Goal: Information Seeking & Learning: Learn about a topic

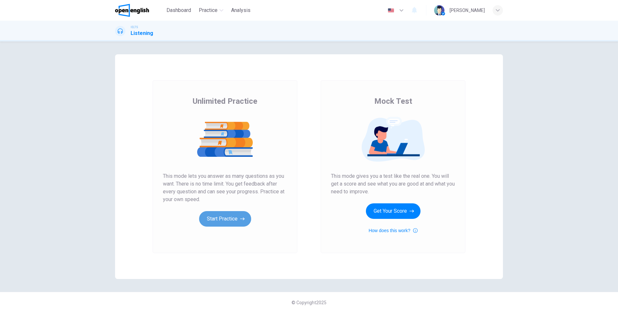
click at [225, 218] on button "Start Practice" at bounding box center [225, 219] width 52 height 16
click at [227, 216] on button "Start Practice" at bounding box center [225, 219] width 52 height 16
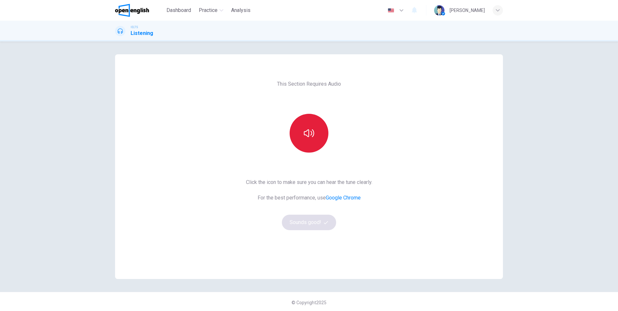
click at [308, 135] on icon "button" at bounding box center [309, 133] width 10 height 8
click at [311, 221] on button "Sounds good!" at bounding box center [309, 223] width 54 height 16
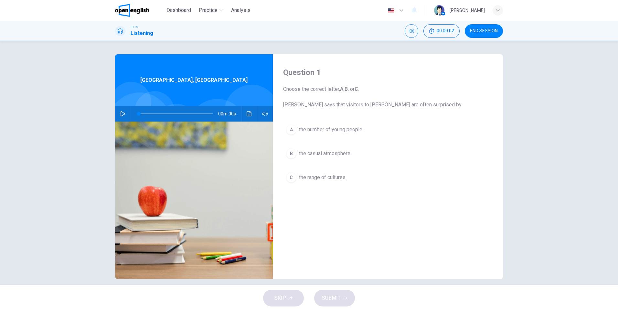
click at [120, 112] on icon "button" at bounding box center [122, 113] width 5 height 5
click at [247, 115] on icon "Click to see the audio transcription" at bounding box center [249, 113] width 5 height 5
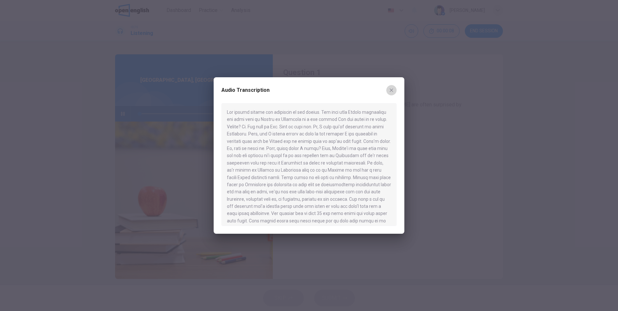
click at [394, 91] on icon "button" at bounding box center [391, 90] width 5 height 5
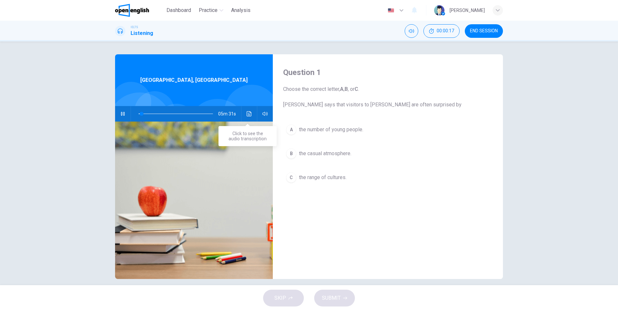
click at [249, 115] on icon "Click to see the audio transcription" at bounding box center [249, 113] width 5 height 5
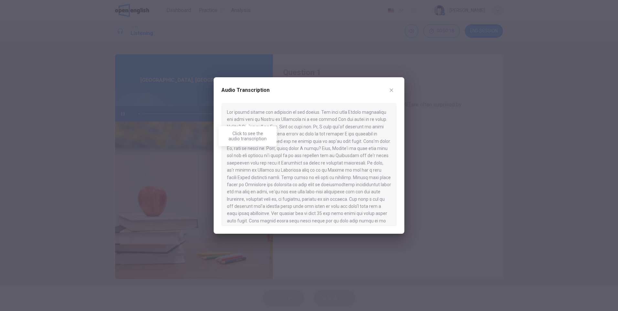
click at [269, 112] on div at bounding box center [309, 164] width 175 height 123
drag, startPoint x: 269, startPoint y: 112, endPoint x: 355, endPoint y: 123, distance: 86.4
click at [355, 123] on div at bounding box center [309, 164] width 175 height 123
drag, startPoint x: 344, startPoint y: 194, endPoint x: 357, endPoint y: 194, distance: 12.6
click at [357, 194] on div at bounding box center [309, 164] width 175 height 123
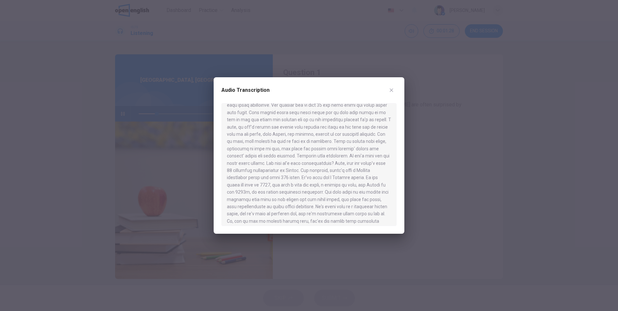
scroll to position [110, 0]
click at [392, 88] on icon "button" at bounding box center [391, 90] width 5 height 5
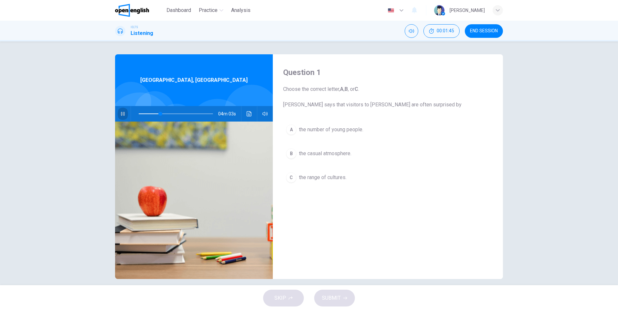
click at [118, 112] on button "button" at bounding box center [123, 114] width 10 height 16
click at [288, 178] on div "C" at bounding box center [291, 177] width 10 height 10
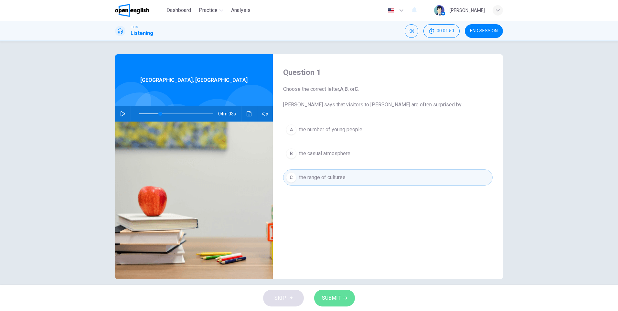
click at [340, 297] on span "SUBMIT" at bounding box center [331, 298] width 19 height 9
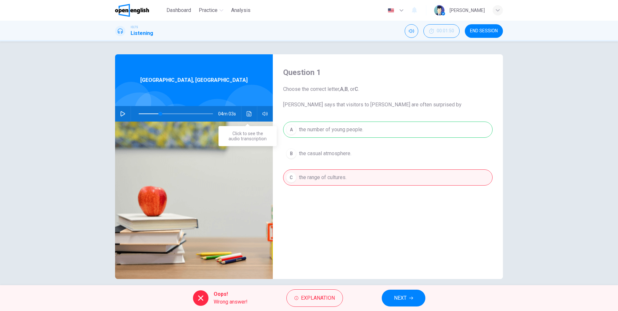
click at [248, 116] on icon "Click to see the audio transcription" at bounding box center [249, 113] width 5 height 5
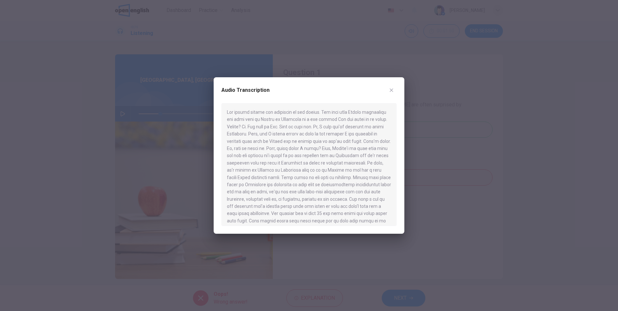
click at [332, 145] on div at bounding box center [309, 164] width 175 height 123
click at [124, 117] on div at bounding box center [309, 155] width 618 height 311
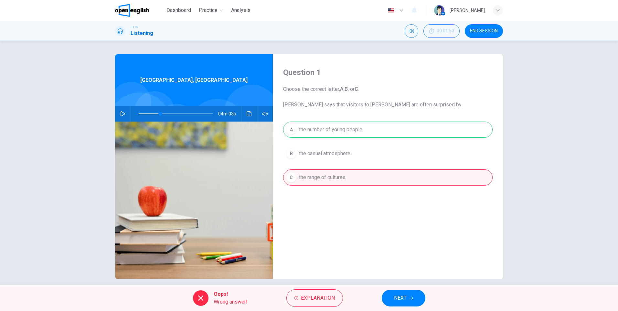
click at [122, 115] on icon "button" at bounding box center [123, 113] width 5 height 5
click at [247, 114] on icon "Click to see the audio transcription" at bounding box center [249, 113] width 5 height 5
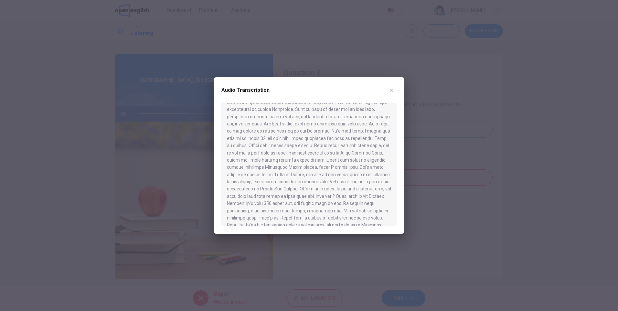
scroll to position [299, 0]
click at [394, 88] on icon "button" at bounding box center [391, 90] width 5 height 5
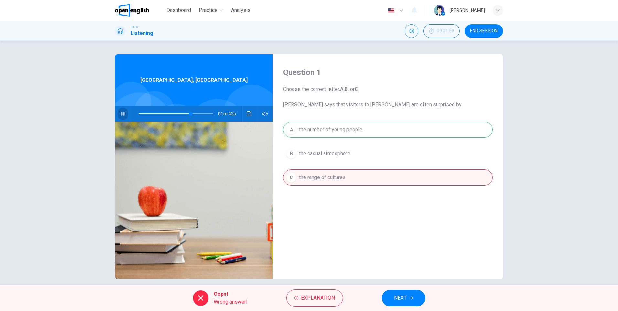
click at [122, 116] on icon "button" at bounding box center [122, 113] width 5 height 5
click at [408, 298] on button "NEXT" at bounding box center [404, 298] width 44 height 17
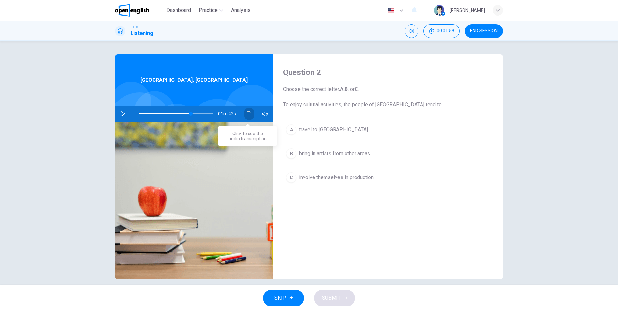
click at [249, 117] on button "Click to see the audio transcription" at bounding box center [249, 114] width 10 height 16
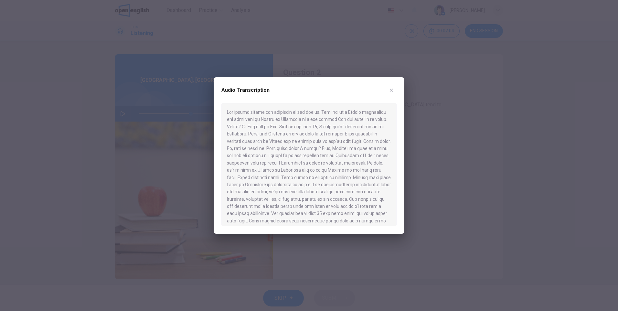
drag, startPoint x: 267, startPoint y: 129, endPoint x: 329, endPoint y: 129, distance: 62.1
click at [314, 130] on div at bounding box center [309, 164] width 175 height 123
click at [391, 91] on icon "button" at bounding box center [392, 91] width 4 height 4
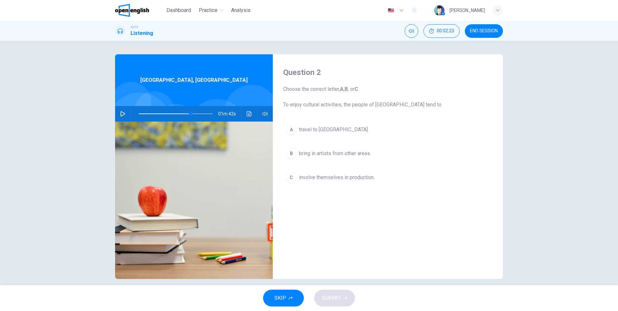
click at [121, 113] on icon "button" at bounding box center [122, 113] width 5 height 5
click at [249, 115] on icon "Click to see the audio transcription" at bounding box center [249, 113] width 5 height 5
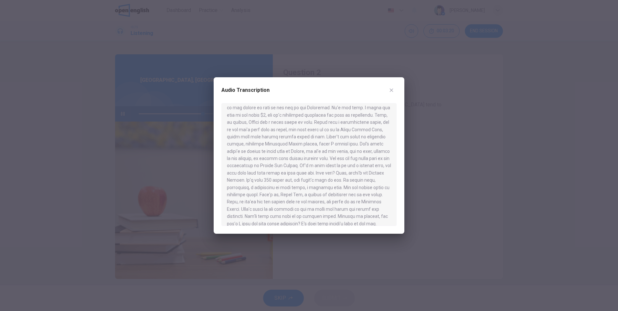
scroll to position [352, 0]
type input "*"
click at [393, 89] on icon "button" at bounding box center [392, 91] width 4 height 4
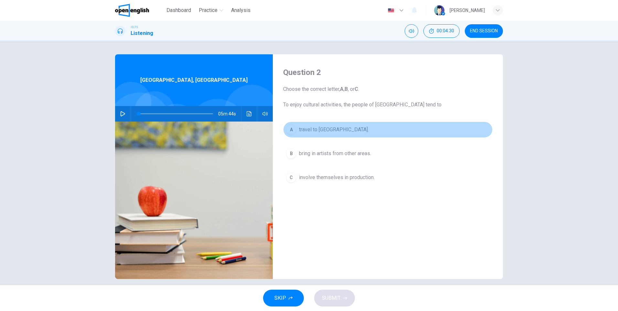
click at [293, 133] on div "A" at bounding box center [291, 130] width 10 height 10
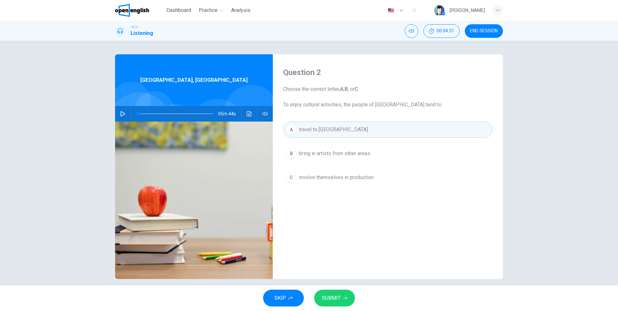
click at [324, 301] on span "SUBMIT" at bounding box center [331, 298] width 19 height 9
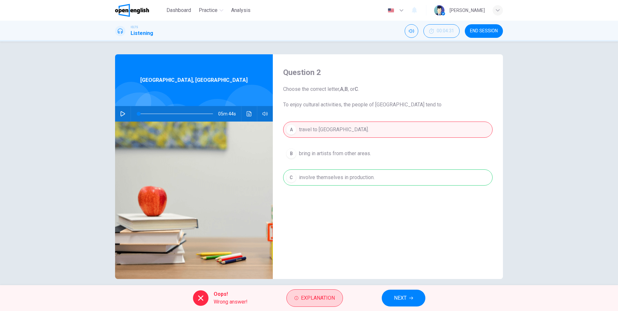
click at [326, 297] on span "Explanation" at bounding box center [318, 298] width 34 height 9
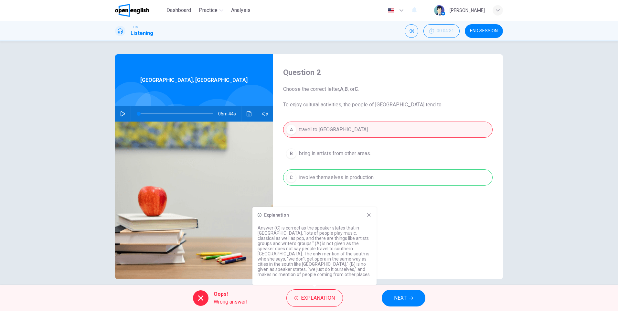
click at [369, 218] on icon at bounding box center [368, 215] width 5 height 5
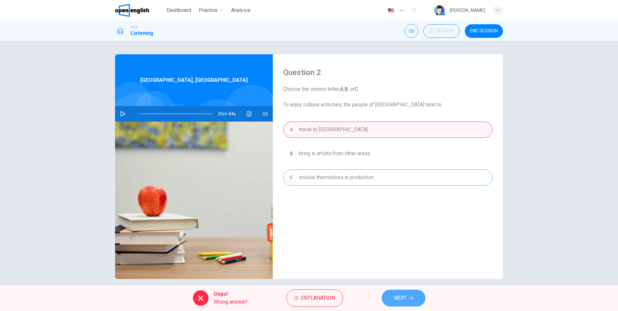
click at [396, 290] on button "NEXT" at bounding box center [404, 298] width 44 height 17
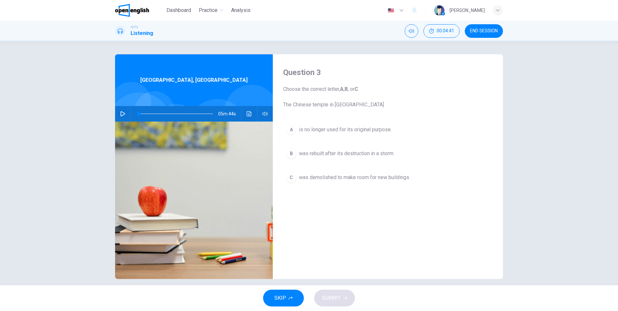
click at [249, 117] on button "Click to see the audio transcription" at bounding box center [249, 114] width 10 height 16
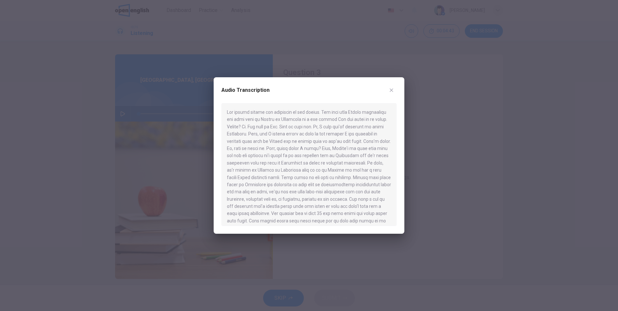
click at [312, 166] on div at bounding box center [309, 164] width 175 height 123
drag, startPoint x: 293, startPoint y: 157, endPoint x: 306, endPoint y: 181, distance: 27.8
click at [306, 181] on div at bounding box center [309, 164] width 175 height 123
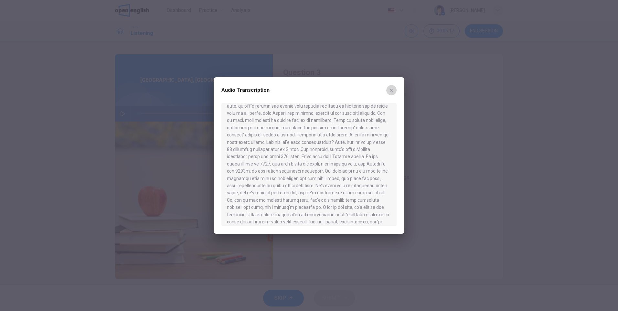
click at [395, 87] on button "button" at bounding box center [392, 90] width 10 height 10
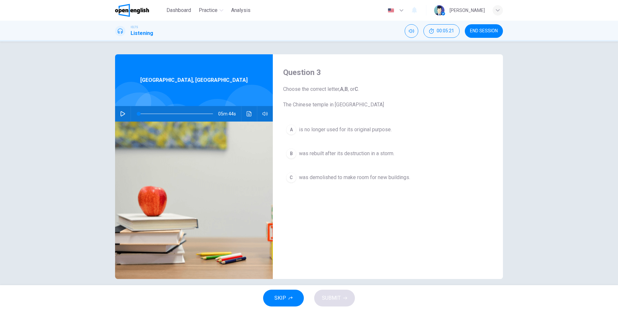
click at [292, 130] on div "A" at bounding box center [291, 130] width 10 height 10
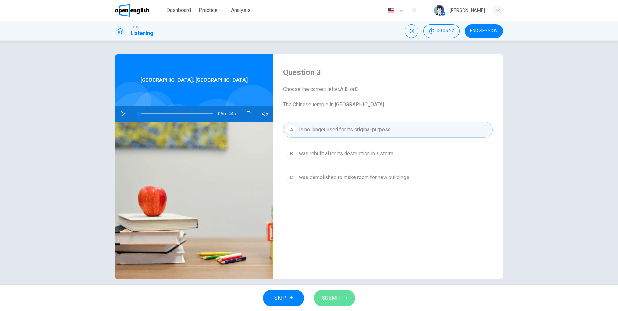
click at [342, 303] on button "SUBMIT" at bounding box center [334, 298] width 41 height 17
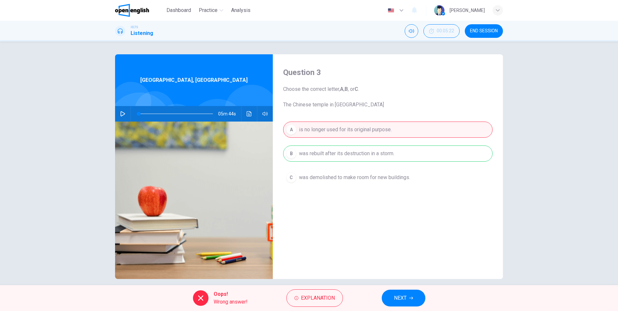
click at [398, 298] on span "NEXT" at bounding box center [400, 298] width 13 height 9
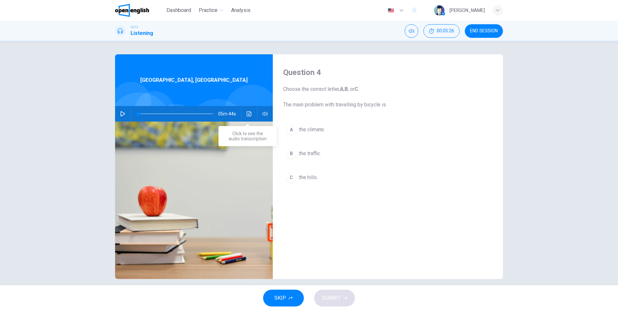
click at [252, 117] on button "Click to see the audio transcription" at bounding box center [249, 114] width 10 height 16
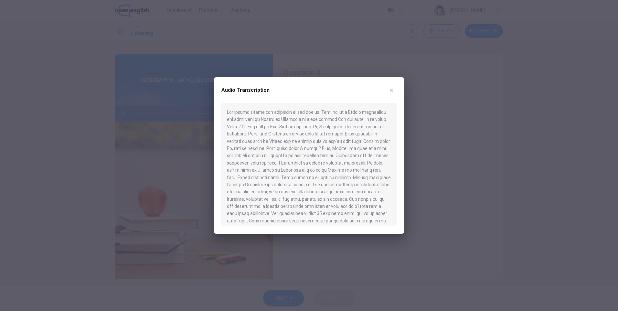
click at [303, 163] on div at bounding box center [309, 164] width 175 height 123
drag, startPoint x: 292, startPoint y: 147, endPoint x: 343, endPoint y: 146, distance: 50.8
click at [343, 146] on div at bounding box center [309, 164] width 175 height 123
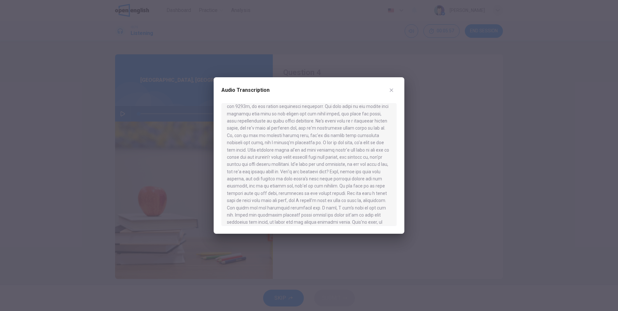
click at [392, 90] on icon "button" at bounding box center [392, 91] width 4 height 4
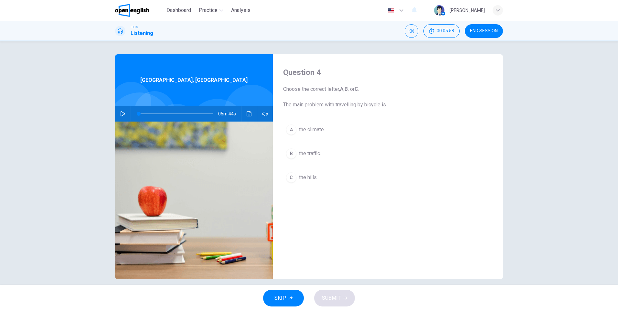
click at [293, 131] on div "A" at bounding box center [291, 130] width 10 height 10
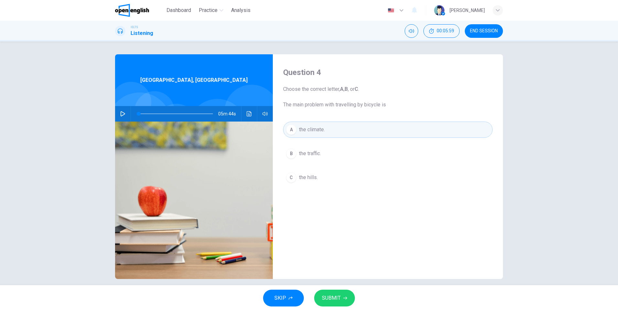
click at [338, 301] on span "SUBMIT" at bounding box center [331, 298] width 19 height 9
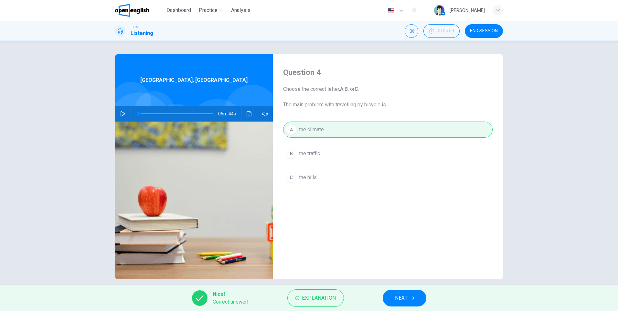
click at [385, 297] on button "NEXT" at bounding box center [405, 298] width 44 height 17
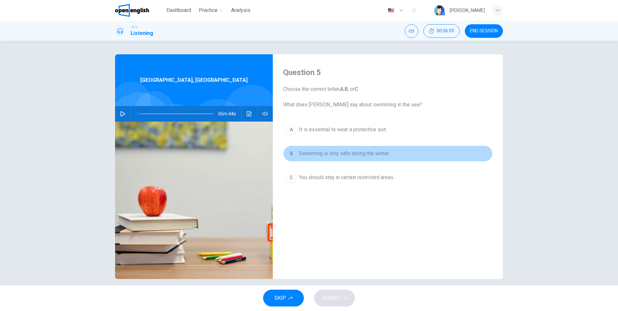
click at [293, 156] on div "B" at bounding box center [291, 153] width 10 height 10
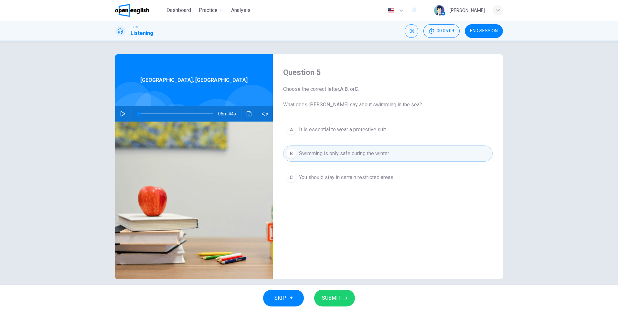
click at [344, 292] on button "SUBMIT" at bounding box center [334, 298] width 41 height 17
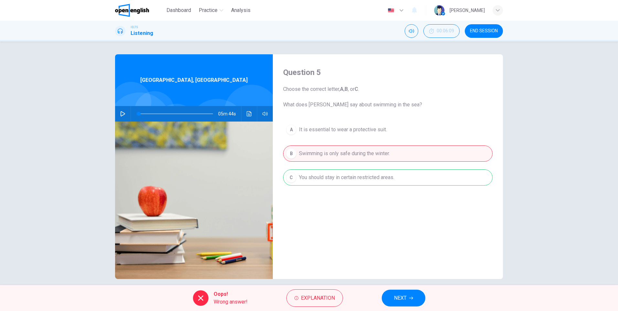
click at [398, 298] on span "NEXT" at bounding box center [400, 298] width 13 height 9
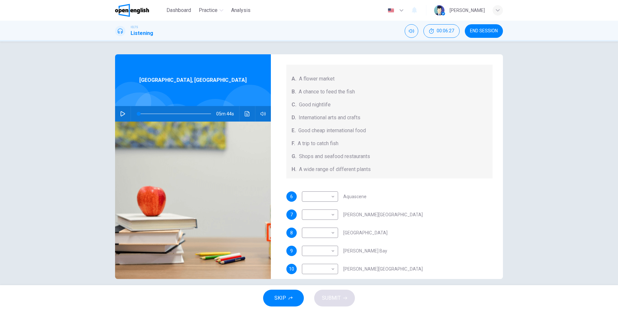
scroll to position [73, 0]
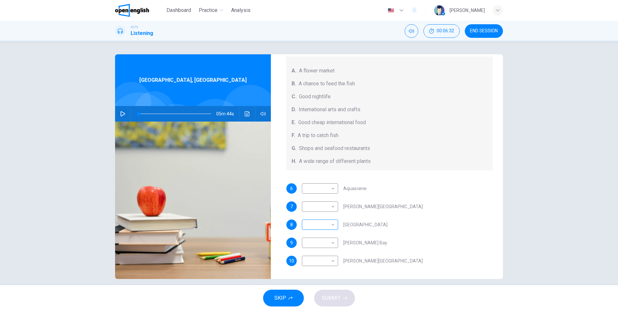
click at [331, 227] on body "This site uses cookies, as explained in our Privacy Policy . If you agree to th…" at bounding box center [309, 155] width 618 height 311
click at [314, 258] on li "D" at bounding box center [318, 259] width 36 height 10
click at [245, 115] on icon "Click to see the audio transcription" at bounding box center [247, 113] width 5 height 5
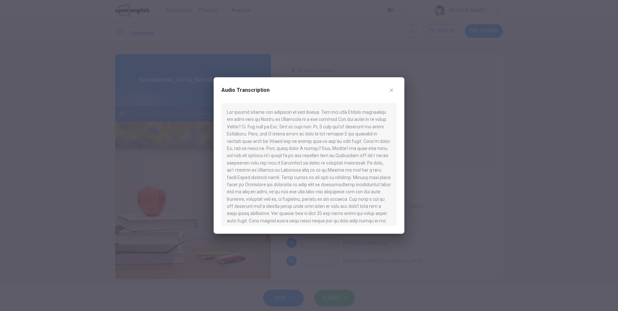
click at [306, 147] on div at bounding box center [309, 164] width 175 height 123
click at [391, 88] on icon "button" at bounding box center [391, 90] width 5 height 5
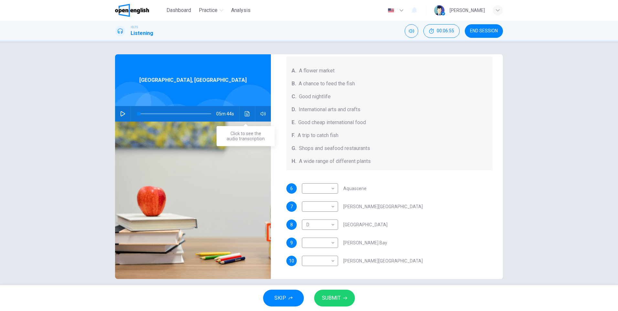
click at [247, 114] on icon "Click to see the audio transcription" at bounding box center [247, 113] width 5 height 5
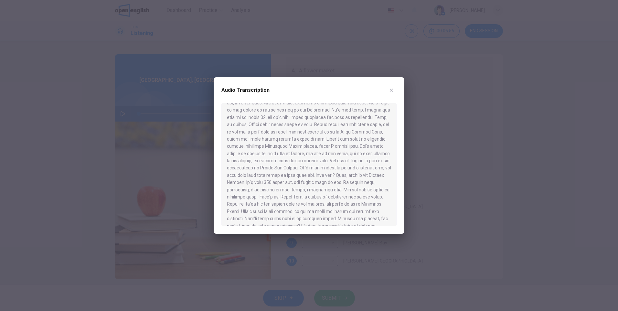
scroll to position [352, 0]
click at [393, 86] on button "button" at bounding box center [392, 90] width 10 height 10
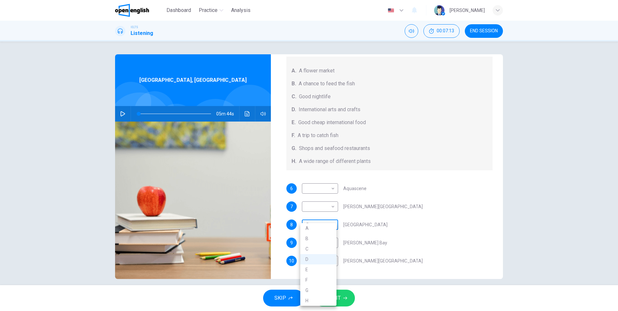
click at [329, 225] on body "This site uses cookies, as explained in our Privacy Policy . If you agree to th…" at bounding box center [309, 155] width 618 height 311
click at [311, 268] on li "E" at bounding box center [318, 270] width 36 height 10
type input "*"
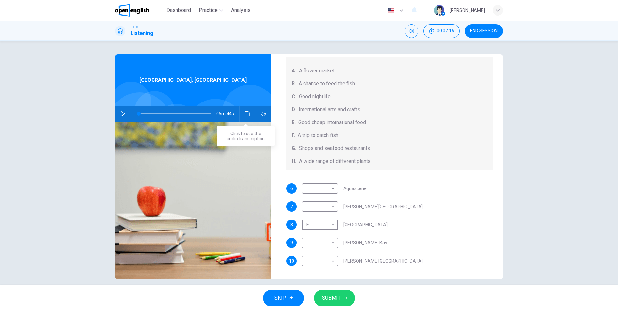
click at [245, 113] on icon "Click to see the audio transcription" at bounding box center [247, 113] width 5 height 5
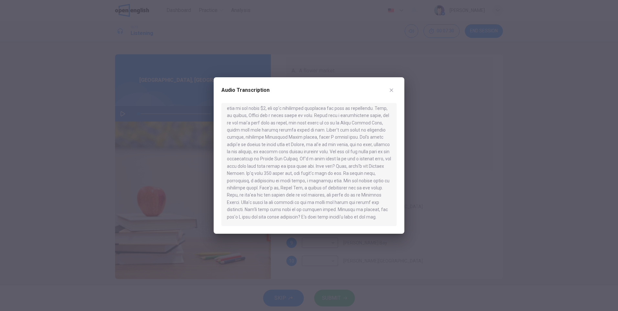
click at [391, 85] on button "button" at bounding box center [392, 90] width 10 height 10
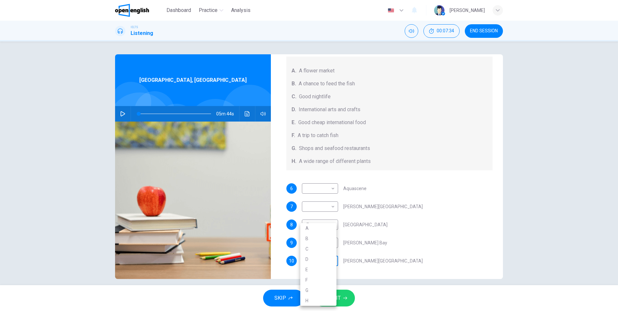
click at [332, 260] on body "This site uses cookies, as explained in our Privacy Policy . If you agree to th…" at bounding box center [309, 155] width 618 height 311
click at [319, 249] on li "C" at bounding box center [318, 249] width 36 height 10
type input "*"
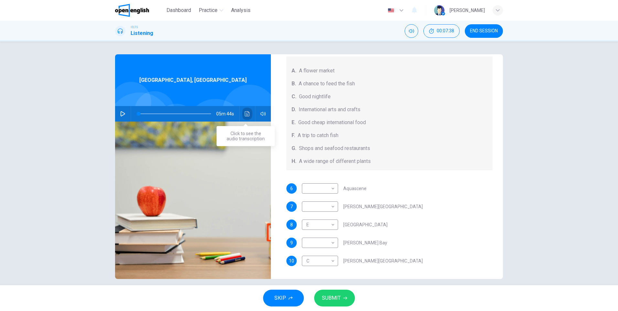
click at [249, 115] on button "Click to see the audio transcription" at bounding box center [247, 114] width 10 height 16
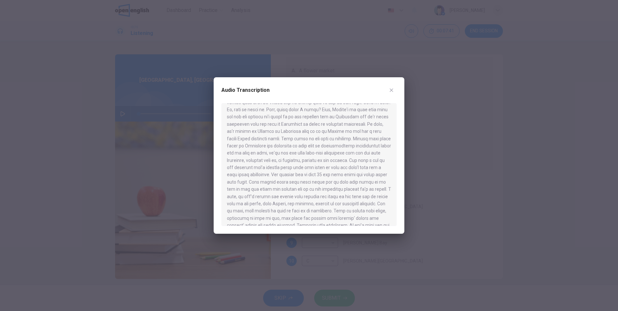
scroll to position [0, 0]
click at [125, 115] on div at bounding box center [309, 155] width 618 height 311
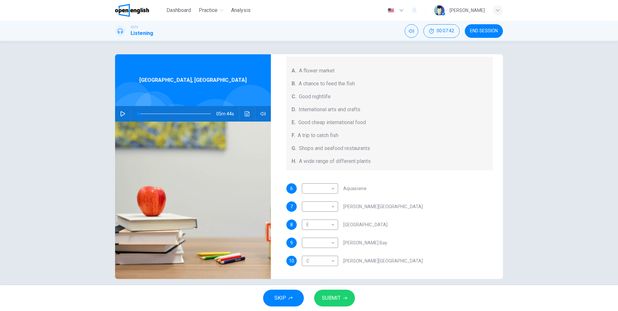
click at [121, 115] on icon "button" at bounding box center [123, 113] width 5 height 5
click at [246, 112] on icon "Click to see the audio transcription" at bounding box center [247, 113] width 5 height 5
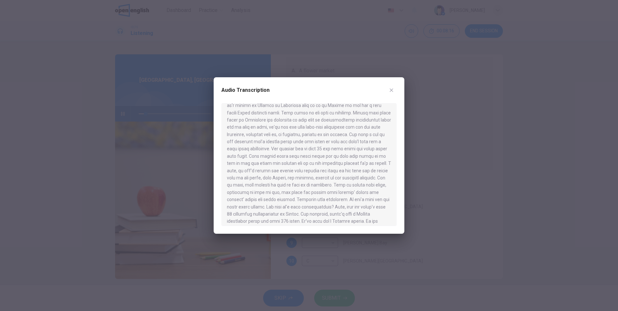
scroll to position [32, 0]
drag, startPoint x: 276, startPoint y: 146, endPoint x: 322, endPoint y: 146, distance: 46.3
click at [321, 146] on div at bounding box center [309, 164] width 175 height 123
click at [258, 142] on div at bounding box center [309, 164] width 175 height 123
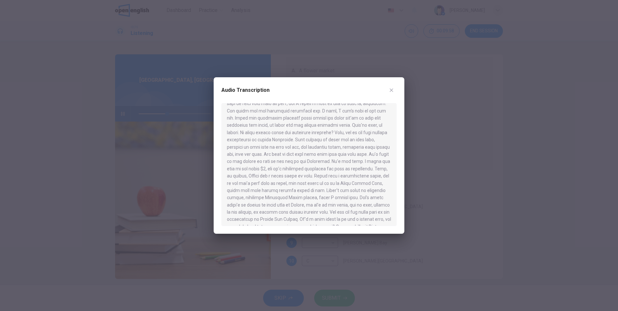
click at [247, 140] on div at bounding box center [309, 164] width 175 height 123
click at [390, 93] on button "button" at bounding box center [392, 90] width 10 height 10
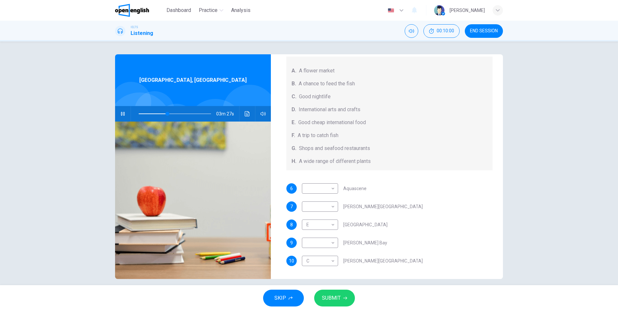
click at [118, 113] on button "button" at bounding box center [123, 114] width 10 height 16
click at [245, 116] on icon "Click to see the audio transcription" at bounding box center [247, 113] width 5 height 5
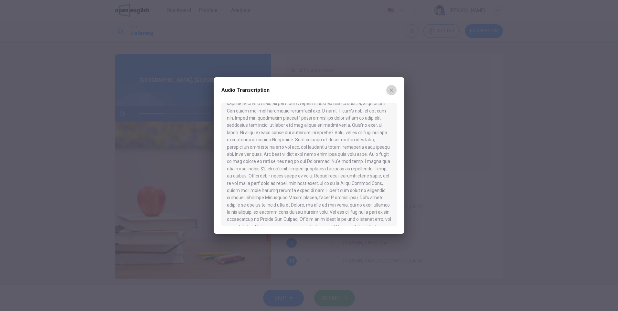
click at [388, 89] on button "button" at bounding box center [392, 90] width 10 height 10
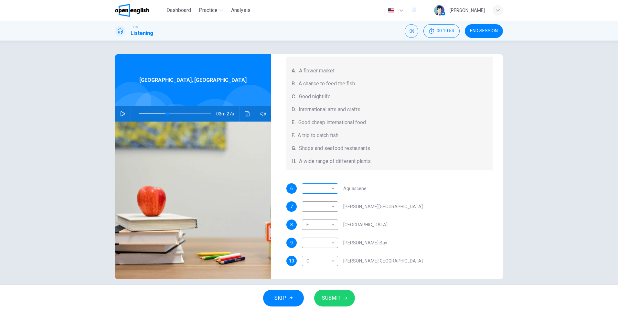
click at [334, 190] on body "This site uses cookies, as explained in our Privacy Policy . If you agree to th…" at bounding box center [309, 155] width 618 height 311
click at [316, 246] on li "F" at bounding box center [318, 251] width 36 height 10
type input "**"
type input "*"
click at [245, 114] on icon "Click to see the audio transcription" at bounding box center [247, 113] width 5 height 5
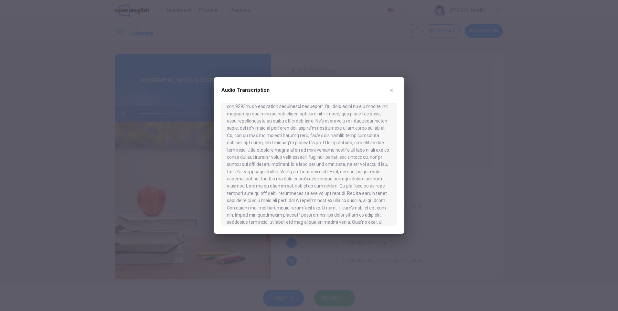
scroll to position [323, 0]
click at [388, 92] on button "button" at bounding box center [392, 90] width 10 height 10
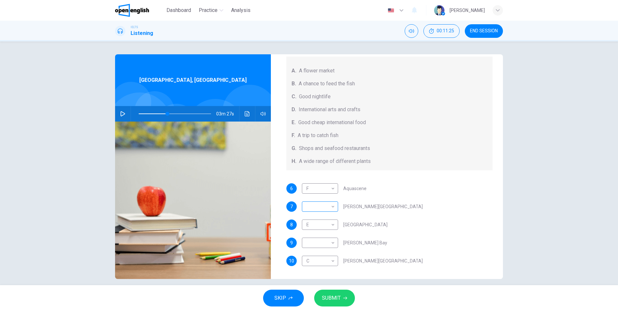
scroll to position [7, 0]
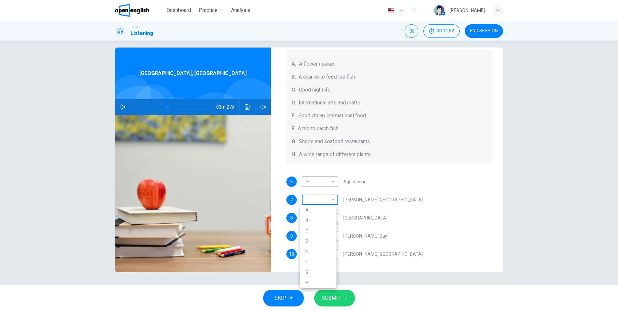
click at [334, 203] on body "This site uses cookies, as explained in our Privacy Policy . If you agree to th…" at bounding box center [309, 155] width 618 height 311
click at [318, 253] on li "E" at bounding box center [318, 251] width 36 height 10
type input "**"
type input "*"
click at [333, 217] on body "This site uses cookies, as explained in our Privacy Policy . If you agree to th…" at bounding box center [309, 155] width 618 height 311
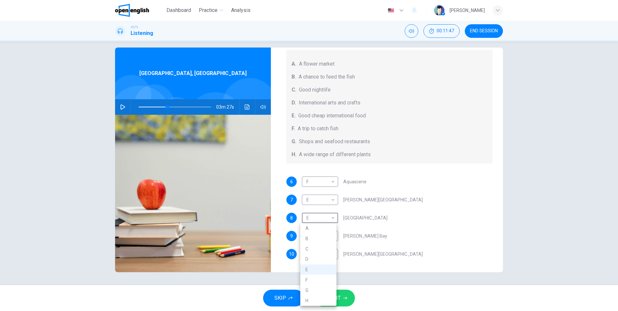
click at [315, 286] on li "G" at bounding box center [318, 290] width 36 height 10
type input "**"
type input "*"
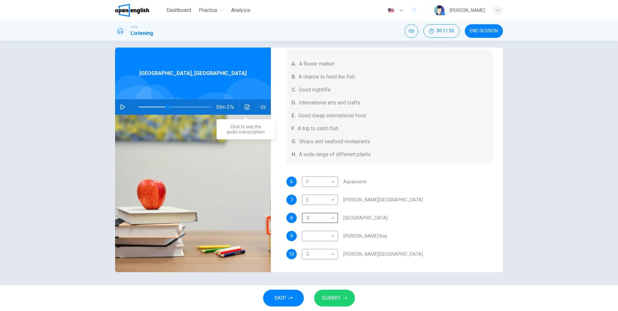
click at [246, 108] on icon "Click to see the audio transcription" at bounding box center [247, 106] width 5 height 5
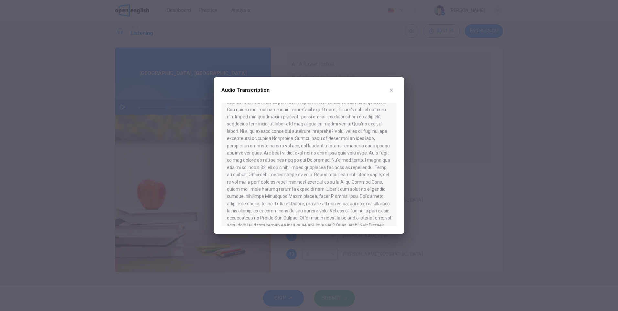
scroll to position [352, 0]
click at [393, 92] on icon "button" at bounding box center [391, 90] width 5 height 5
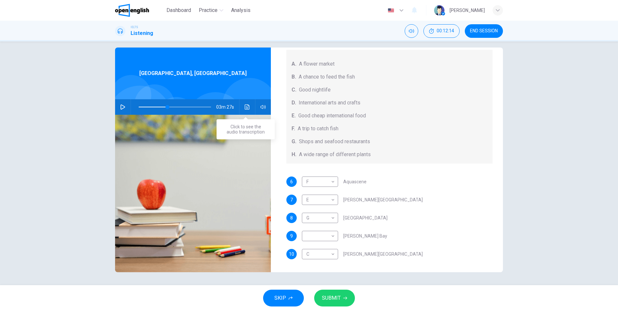
click at [245, 108] on icon "Click to see the audio transcription" at bounding box center [247, 106] width 5 height 5
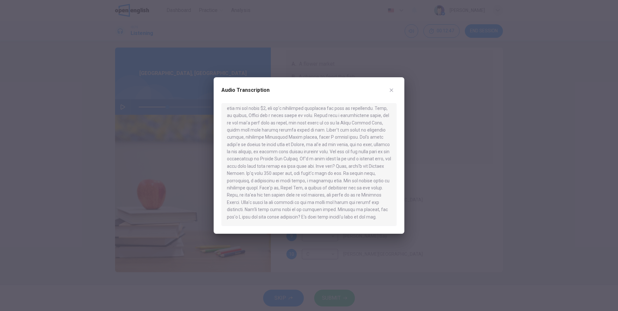
click at [388, 90] on button "button" at bounding box center [392, 90] width 10 height 10
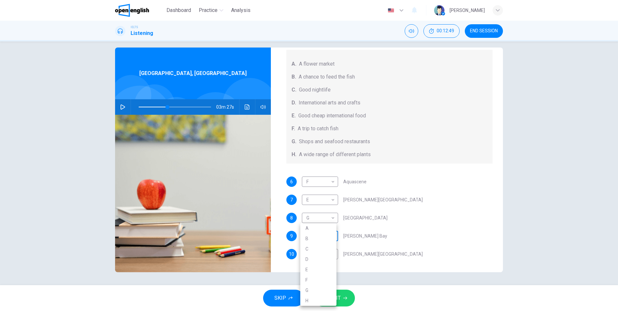
click at [331, 235] on body "This site uses cookies, as explained in our Privacy Policy . If you agree to th…" at bounding box center [309, 155] width 618 height 311
click at [311, 300] on li "H" at bounding box center [318, 301] width 36 height 10
type input "**"
type input "*"
click at [330, 300] on span "SUBMIT" at bounding box center [331, 298] width 19 height 9
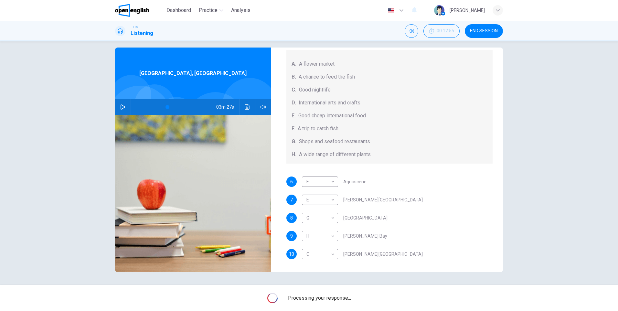
type input "**"
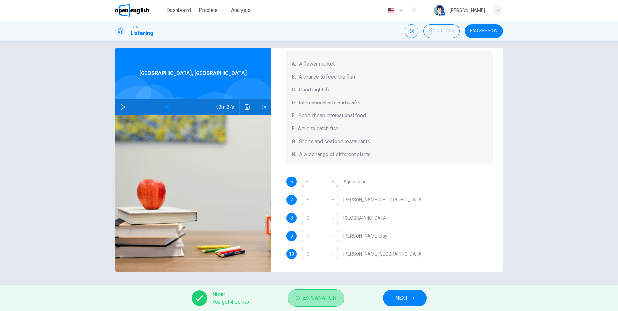
click at [331, 296] on span "Explanation" at bounding box center [319, 298] width 34 height 9
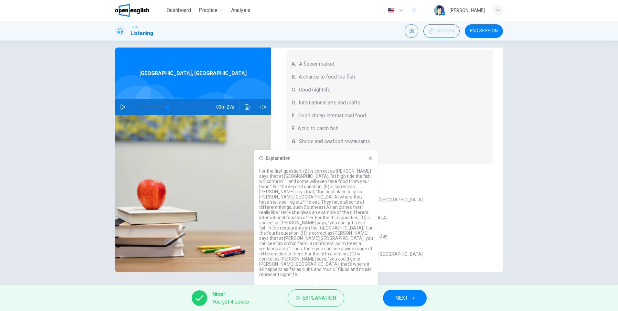
click at [372, 160] on icon at bounding box center [371, 159] width 4 height 4
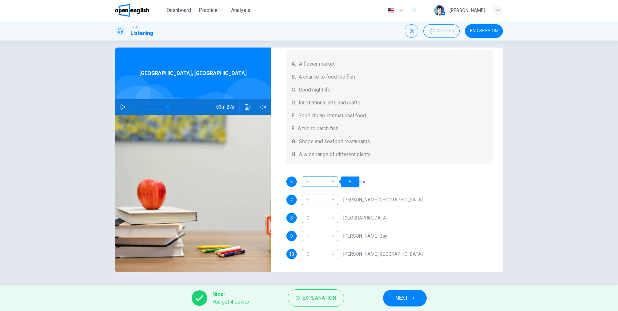
click at [328, 179] on div "F" at bounding box center [319, 182] width 34 height 18
click at [332, 182] on div "F" at bounding box center [319, 182] width 34 height 18
click at [403, 295] on span "NEXT" at bounding box center [402, 298] width 13 height 9
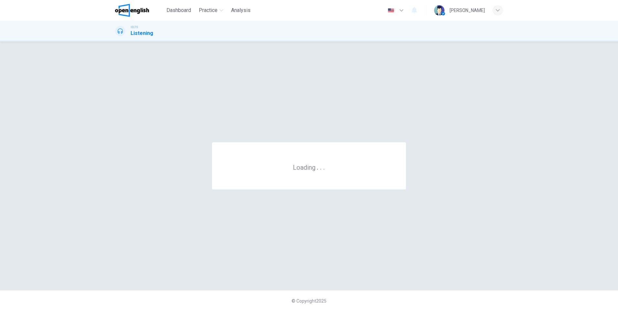
scroll to position [0, 0]
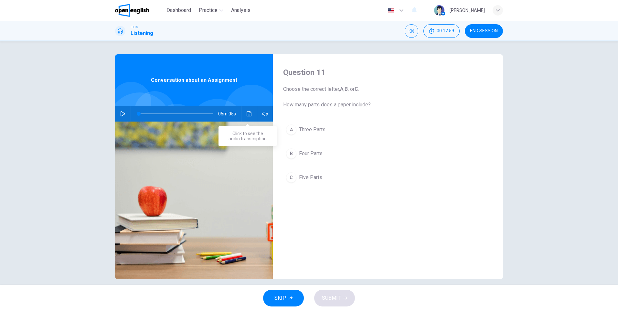
click at [247, 115] on icon "Click to see the audio transcription" at bounding box center [249, 113] width 5 height 5
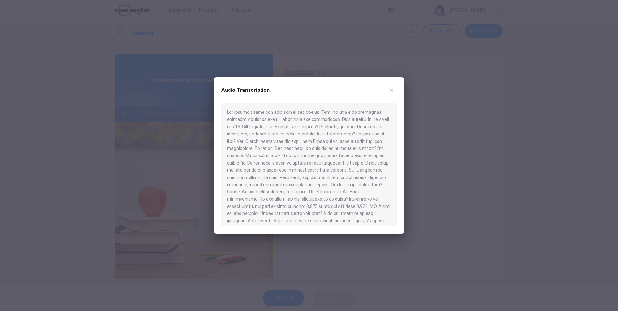
click at [391, 90] on icon "button" at bounding box center [392, 91] width 4 height 4
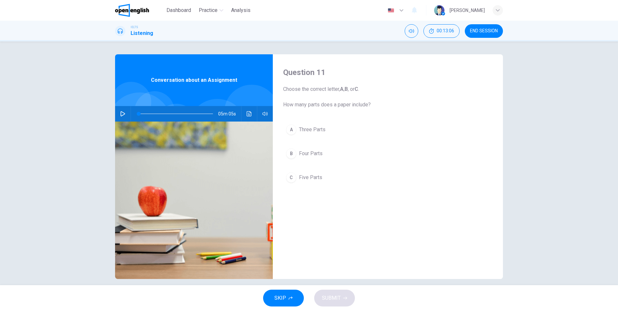
click at [293, 153] on div "B" at bounding box center [291, 153] width 10 height 10
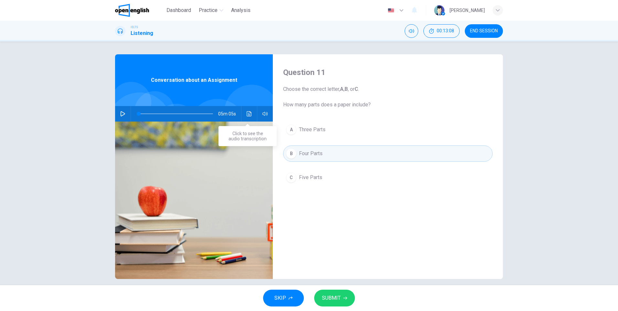
click at [247, 115] on icon "Click to see the audio transcription" at bounding box center [249, 113] width 5 height 5
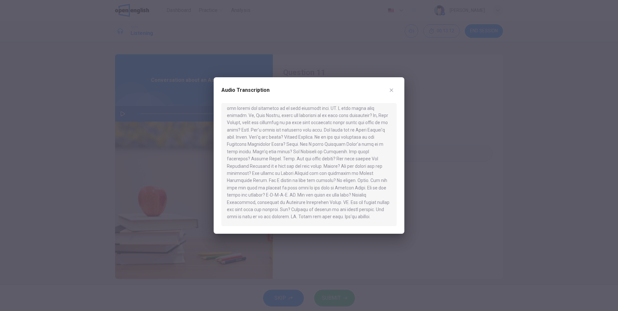
scroll to position [243, 0]
click at [395, 83] on div "Audio Transcription" at bounding box center [309, 155] width 191 height 157
click at [394, 90] on icon "button" at bounding box center [391, 90] width 5 height 5
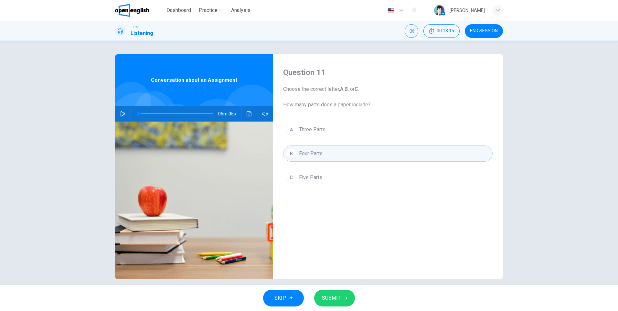
click at [294, 175] on div "C" at bounding box center [291, 177] width 10 height 10
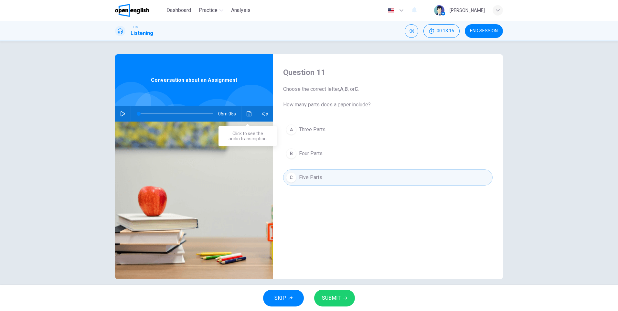
click at [247, 115] on icon "Click to see the audio transcription" at bounding box center [249, 113] width 5 height 5
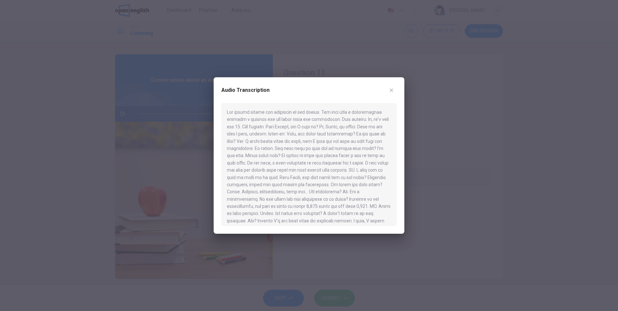
drag, startPoint x: 342, startPoint y: 119, endPoint x: 374, endPoint y: 133, distance: 35.5
click at [374, 133] on div at bounding box center [309, 164] width 175 height 123
drag, startPoint x: 392, startPoint y: 90, endPoint x: 290, endPoint y: 99, distance: 101.6
click at [390, 91] on icon "button" at bounding box center [392, 91] width 4 height 4
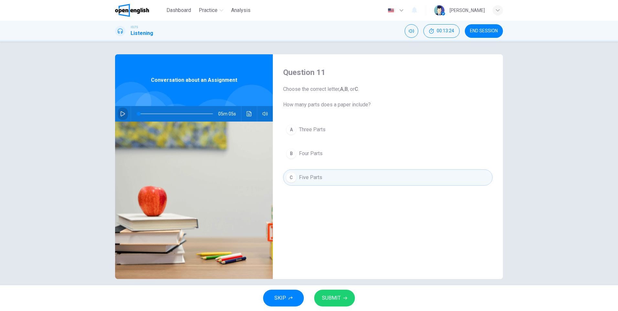
click at [124, 112] on button "button" at bounding box center [123, 114] width 10 height 16
click at [248, 116] on icon "Click to see the audio transcription" at bounding box center [249, 113] width 5 height 5
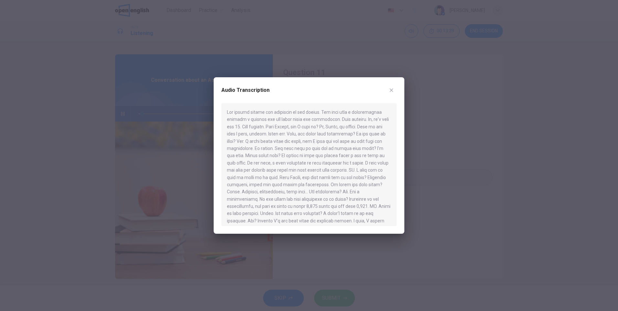
type input "*"
click at [393, 88] on icon "button" at bounding box center [391, 90] width 5 height 5
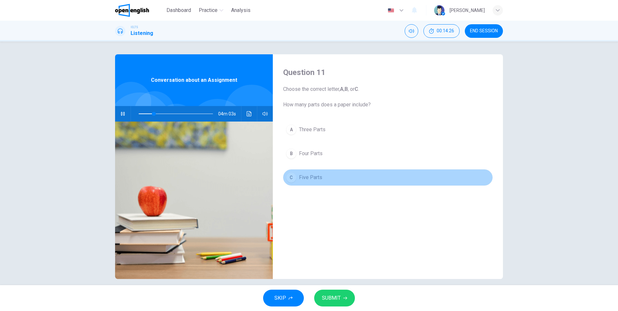
click at [300, 175] on span "Five Parts" at bounding box center [310, 178] width 23 height 8
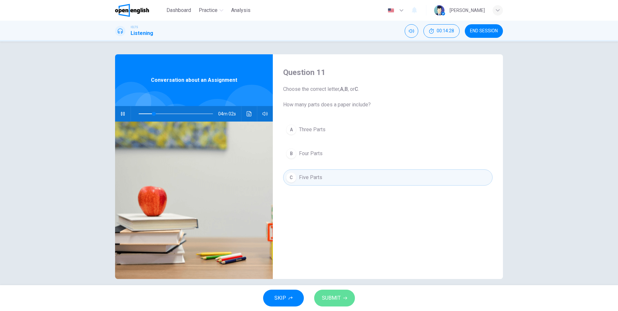
click at [328, 296] on span "SUBMIT" at bounding box center [331, 298] width 19 height 9
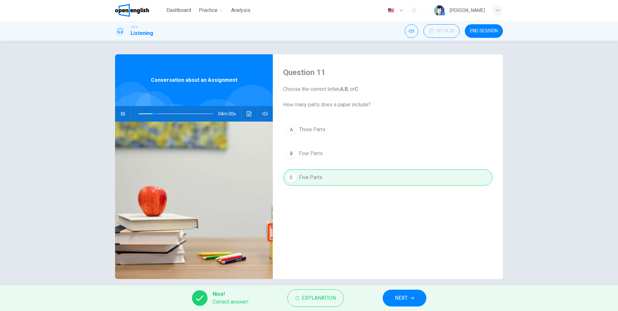
click at [401, 297] on span "NEXT" at bounding box center [401, 298] width 13 height 9
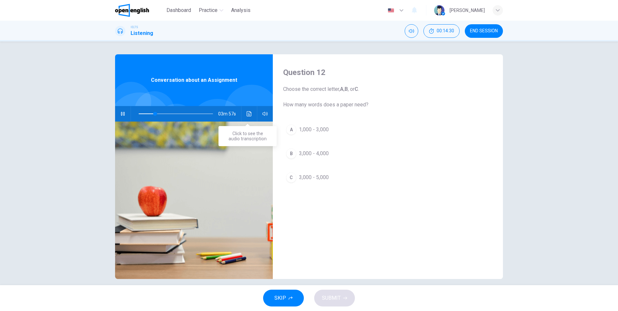
click at [250, 110] on button "Click to see the audio transcription" at bounding box center [249, 114] width 10 height 16
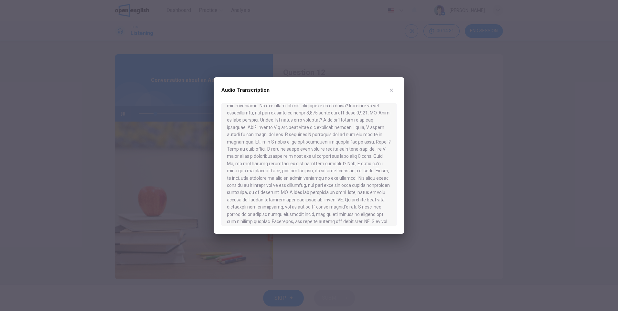
scroll to position [97, 0]
click at [393, 91] on icon "button" at bounding box center [391, 90] width 5 height 5
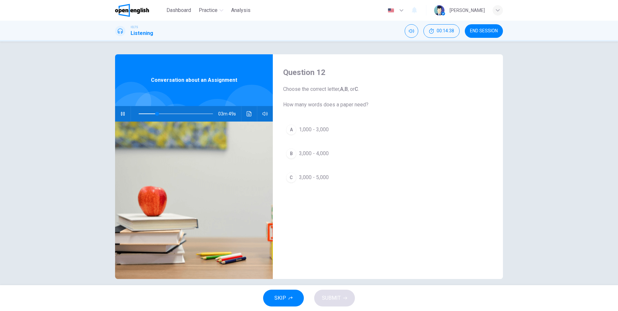
click at [296, 178] on button "C 3,000 - 5,000" at bounding box center [388, 177] width 210 height 16
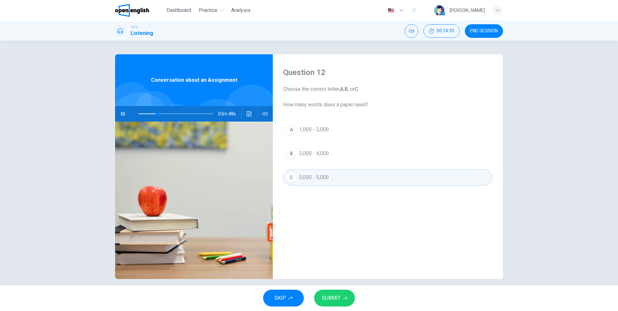
click at [340, 299] on span "SUBMIT" at bounding box center [331, 298] width 19 height 9
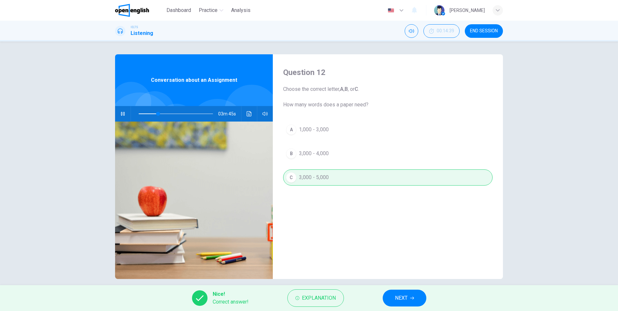
click at [410, 297] on button "NEXT" at bounding box center [405, 298] width 44 height 17
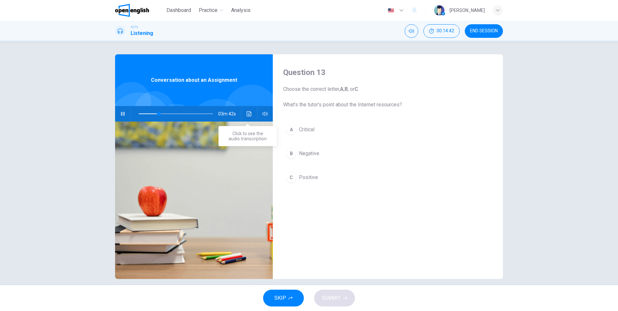
click at [247, 113] on icon "Click to see the audio transcription" at bounding box center [249, 113] width 5 height 5
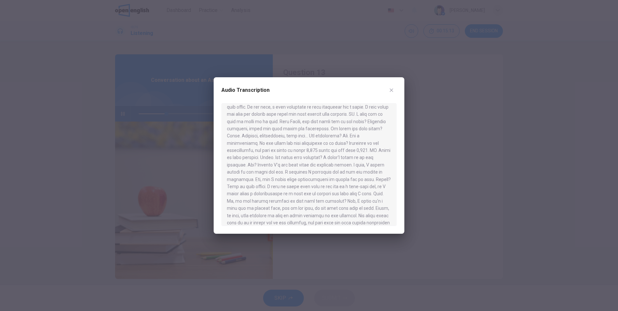
scroll to position [65, 0]
click at [394, 93] on icon "button" at bounding box center [391, 90] width 5 height 5
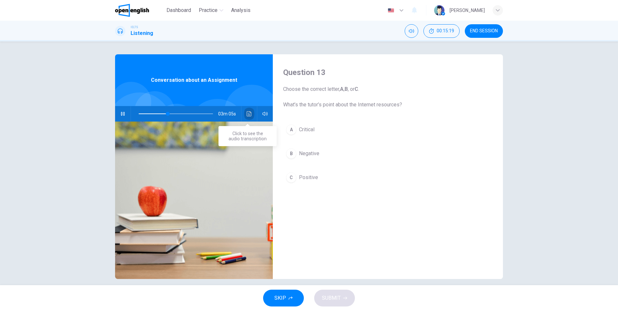
click at [245, 112] on button "Click to see the audio transcription" at bounding box center [249, 114] width 10 height 16
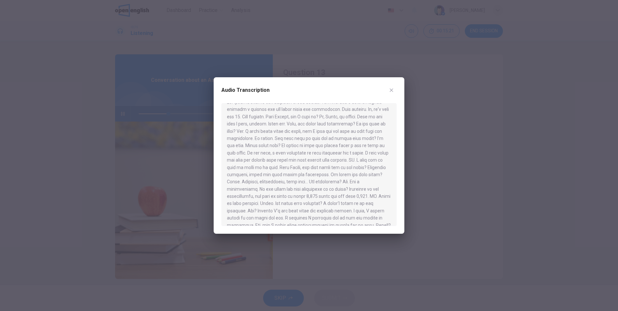
scroll to position [0, 0]
drag, startPoint x: 337, startPoint y: 164, endPoint x: 366, endPoint y: 178, distance: 32.4
click at [366, 178] on div at bounding box center [309, 164] width 175 height 123
click at [123, 114] on div at bounding box center [309, 155] width 618 height 311
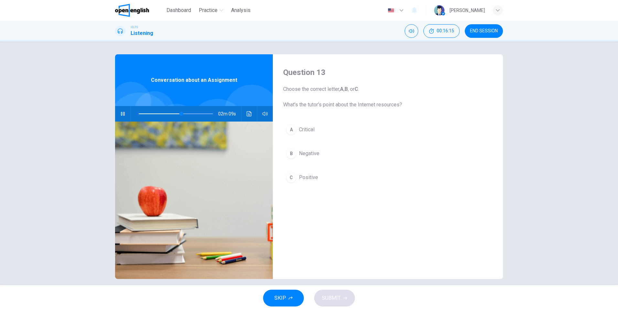
click at [123, 114] on icon "button" at bounding box center [122, 113] width 5 height 5
click at [249, 118] on button "Click to see the audio transcription" at bounding box center [249, 114] width 10 height 16
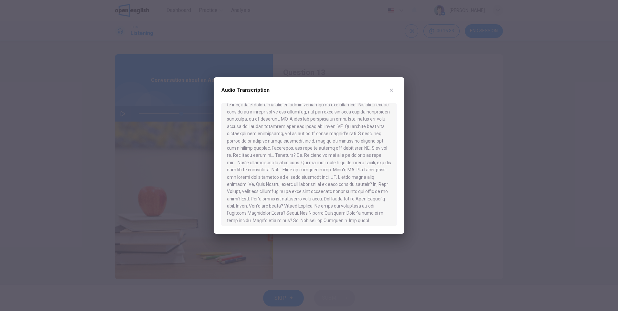
scroll to position [178, 0]
drag, startPoint x: 273, startPoint y: 137, endPoint x: 317, endPoint y: 137, distance: 44.0
click at [317, 137] on div at bounding box center [309, 164] width 175 height 123
click at [458, 165] on div at bounding box center [309, 155] width 618 height 311
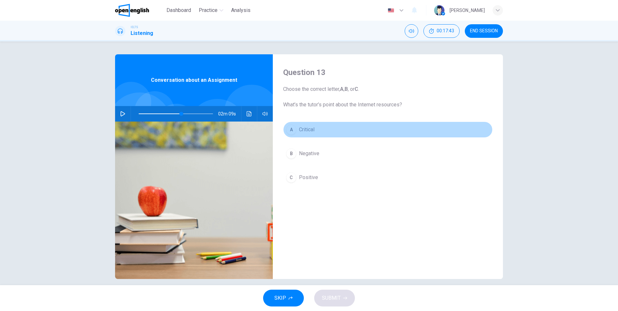
click at [289, 133] on div "A" at bounding box center [291, 130] width 10 height 10
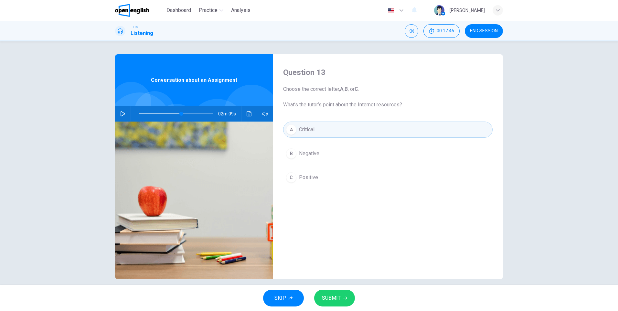
click at [337, 297] on span "SUBMIT" at bounding box center [331, 298] width 19 height 9
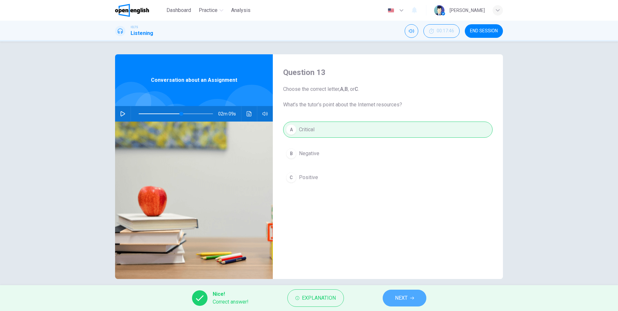
click at [406, 300] on span "NEXT" at bounding box center [401, 298] width 13 height 9
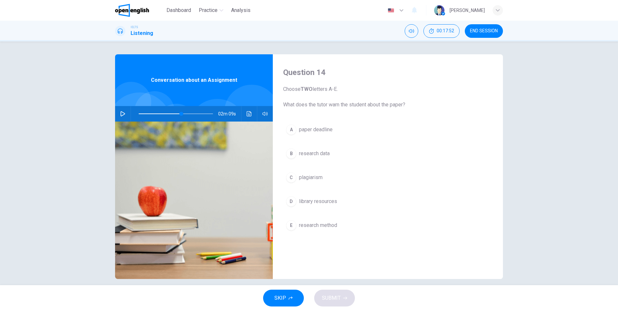
drag, startPoint x: 283, startPoint y: 103, endPoint x: 411, endPoint y: 104, distance: 128.1
click at [411, 104] on span "Choose TWO letters A-E. What does the tutor warn the student about the paper?" at bounding box center [388, 96] width 210 height 23
click at [292, 179] on div "C" at bounding box center [291, 177] width 10 height 10
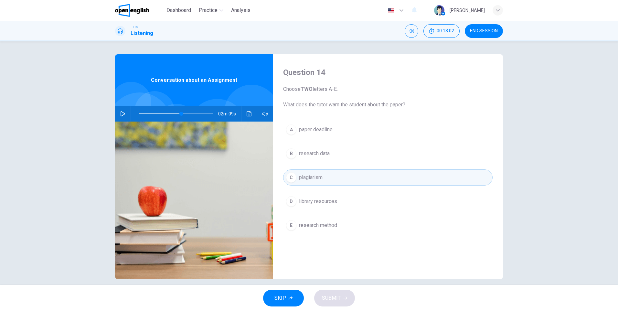
click at [359, 222] on button "E research method" at bounding box center [388, 225] width 210 height 16
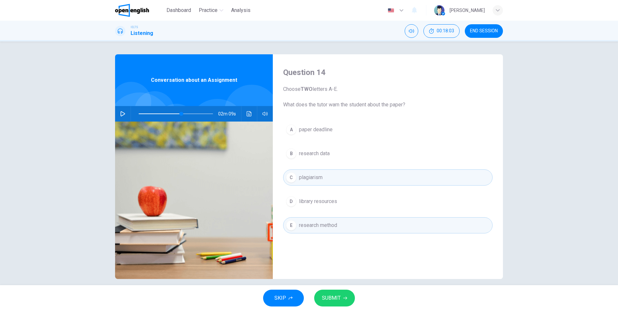
click at [329, 228] on span "research method" at bounding box center [318, 226] width 38 height 8
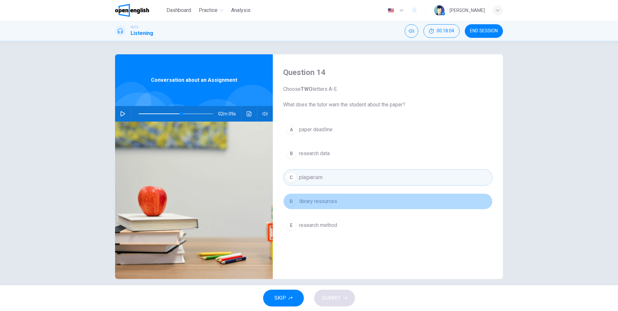
click at [325, 202] on span "library resources" at bounding box center [318, 202] width 38 height 8
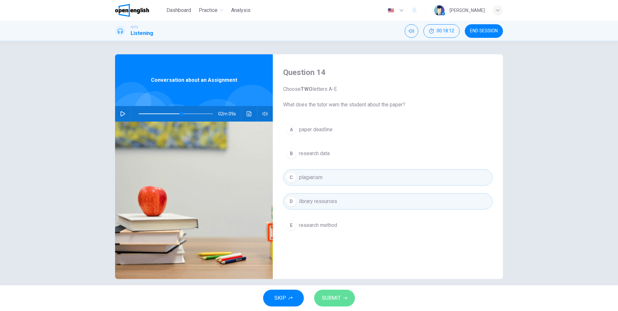
click at [341, 290] on button "SUBMIT" at bounding box center [334, 298] width 41 height 17
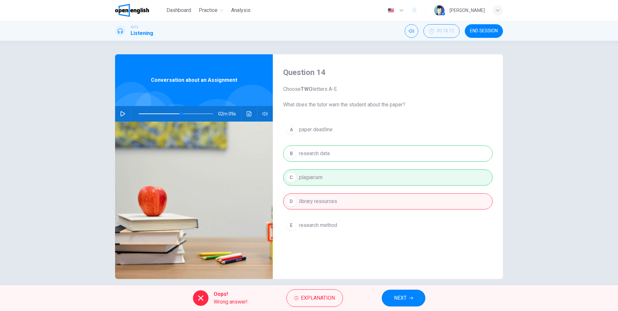
click at [398, 300] on span "NEXT" at bounding box center [400, 298] width 13 height 9
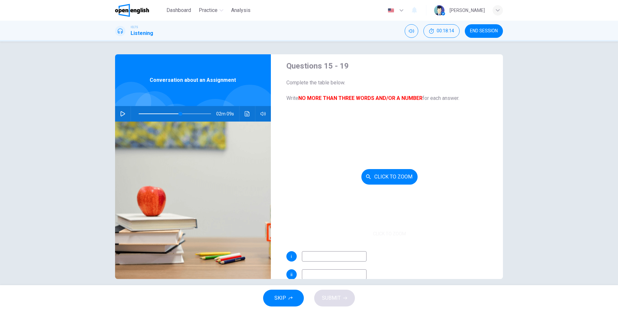
scroll to position [0, 0]
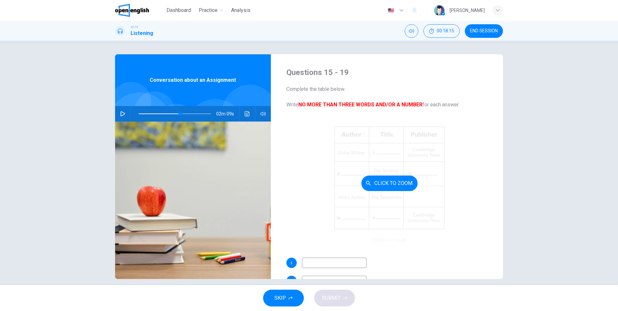
click at [480, 186] on div "Click to Zoom" at bounding box center [390, 183] width 207 height 123
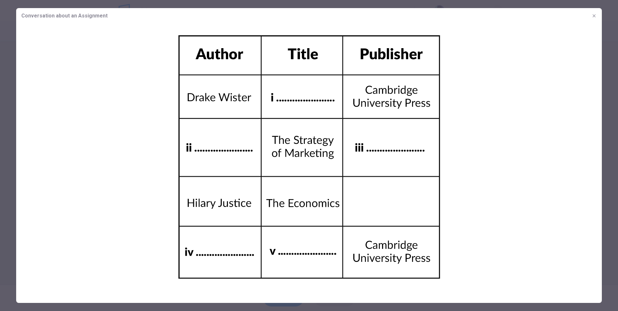
click at [592, 16] on icon "button" at bounding box center [594, 15] width 5 height 5
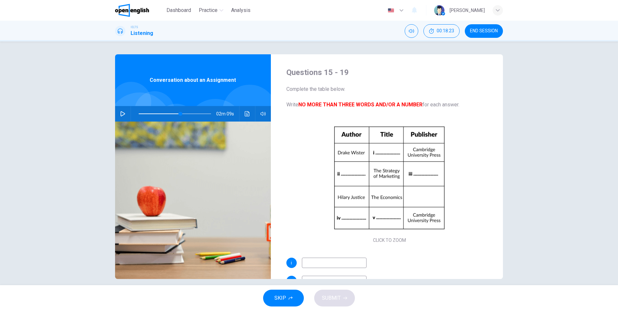
drag, startPoint x: 299, startPoint y: 105, endPoint x: 362, endPoint y: 105, distance: 63.1
click at [362, 105] on b "NO MORE THAN THREE WORDS AND/OR A NUMBER" at bounding box center [361, 105] width 124 height 6
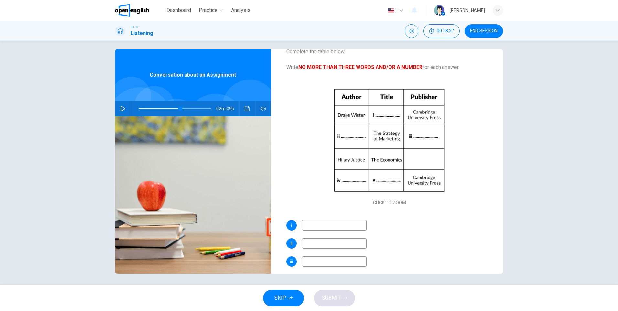
scroll to position [7, 0]
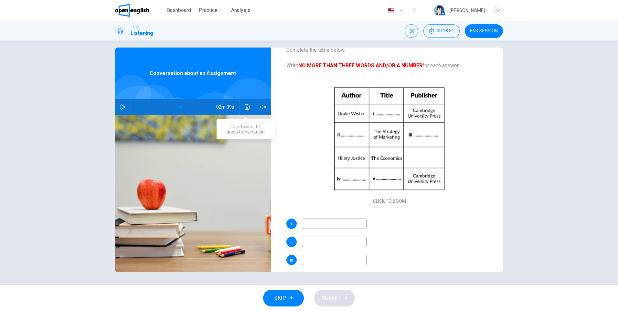
click at [246, 107] on icon "Click to see the audio transcription" at bounding box center [247, 106] width 5 height 5
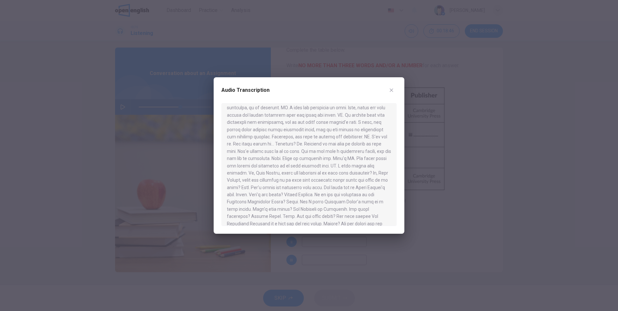
scroll to position [211, 0]
click at [391, 90] on icon "button" at bounding box center [391, 90] width 5 height 5
type input "**"
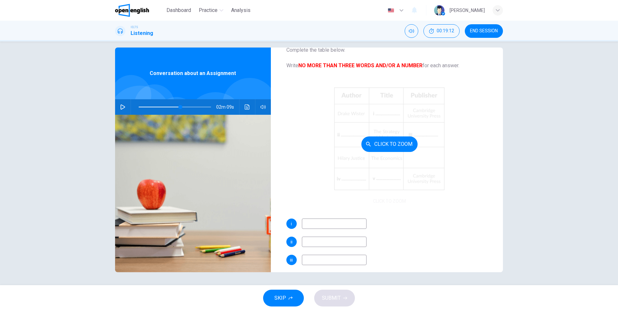
click at [384, 111] on div "Click to Zoom" at bounding box center [390, 143] width 207 height 123
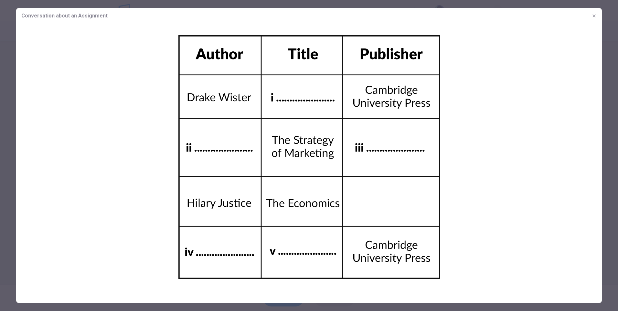
click at [304, 97] on img at bounding box center [309, 158] width 586 height 268
click at [606, 64] on div at bounding box center [309, 155] width 618 height 311
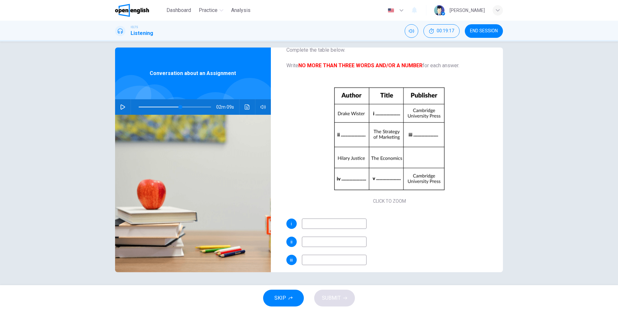
click at [331, 227] on input at bounding box center [334, 224] width 65 height 10
paste input "**********"
type input "**********"
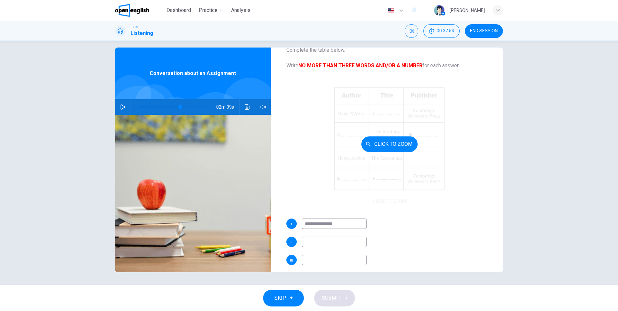
click at [486, 172] on div "Click to Zoom" at bounding box center [390, 143] width 207 height 123
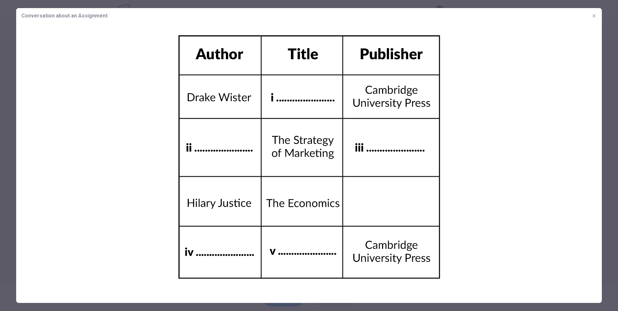
click at [595, 16] on icon "button" at bounding box center [594, 15] width 5 height 5
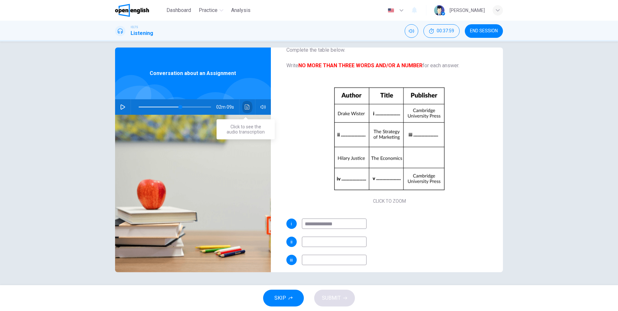
click at [248, 109] on icon "Click to see the audio transcription" at bounding box center [247, 106] width 5 height 5
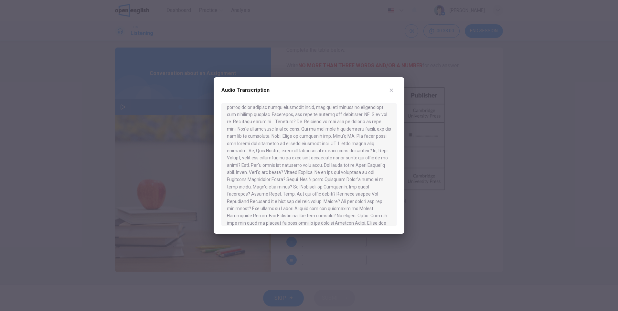
scroll to position [243, 0]
click at [304, 176] on div at bounding box center [309, 164] width 175 height 123
click at [393, 92] on icon "button" at bounding box center [391, 90] width 5 height 5
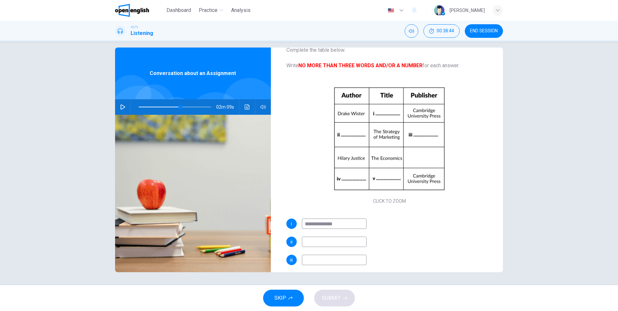
click at [248, 107] on button "Click to see the audio transcription" at bounding box center [247, 107] width 10 height 16
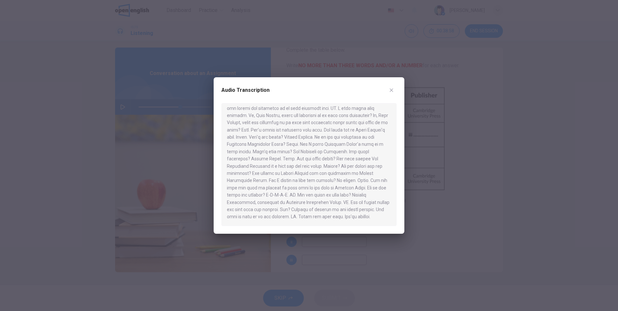
click at [392, 91] on icon "button" at bounding box center [391, 90] width 5 height 5
type input "**"
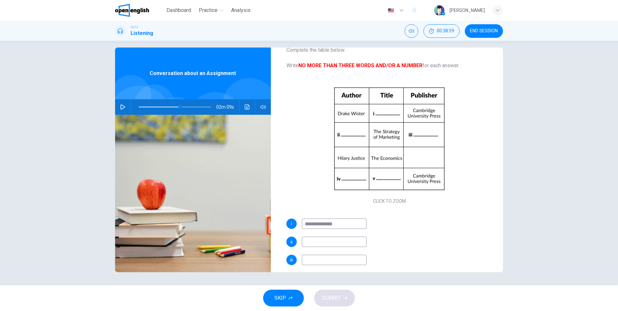
click at [307, 246] on input at bounding box center [334, 242] width 65 height 10
paste input "**********"
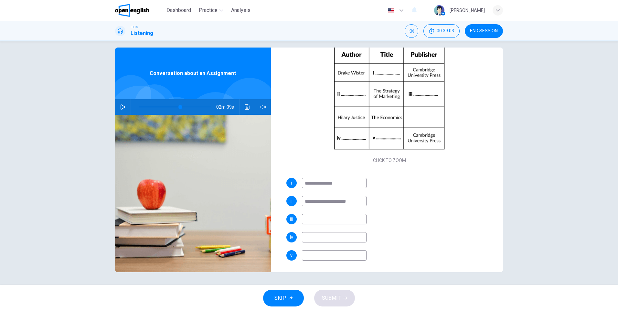
scroll to position [74, 0]
type input "**********"
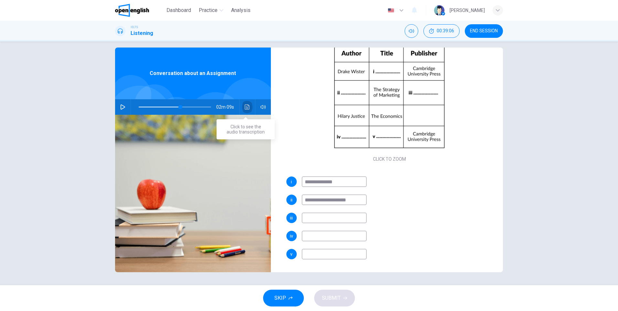
click at [245, 107] on icon "Click to see the audio transcription" at bounding box center [247, 106] width 5 height 5
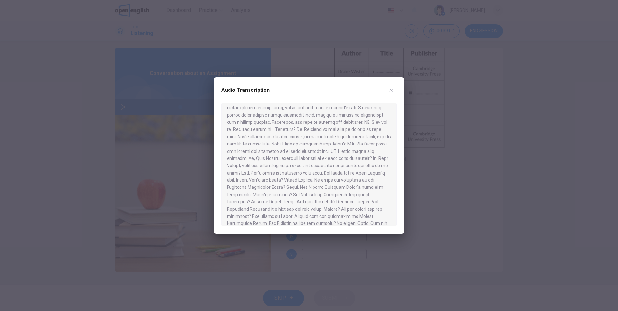
scroll to position [243, 0]
drag, startPoint x: 316, startPoint y: 152, endPoint x: 347, endPoint y: 152, distance: 31.1
click at [347, 152] on div at bounding box center [309, 164] width 175 height 123
drag, startPoint x: 463, startPoint y: 170, endPoint x: 453, endPoint y: 177, distance: 12.4
click at [463, 170] on div at bounding box center [309, 155] width 618 height 311
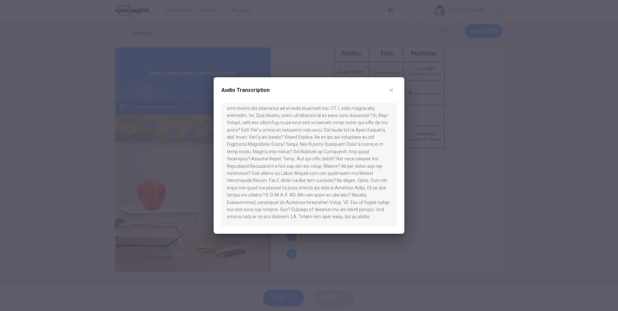
type input "**"
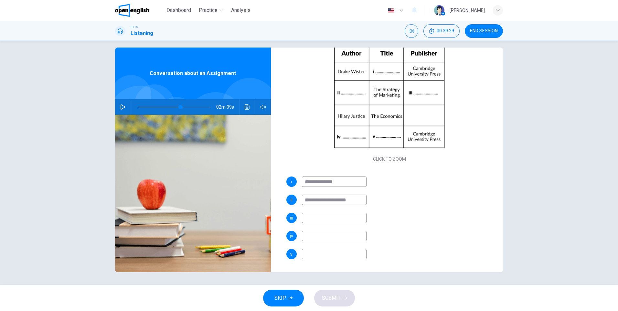
click at [309, 217] on input at bounding box center [334, 218] width 65 height 10
paste input "**********"
type input "**********"
click at [246, 108] on icon "Click to see the audio transcription" at bounding box center [247, 106] width 5 height 5
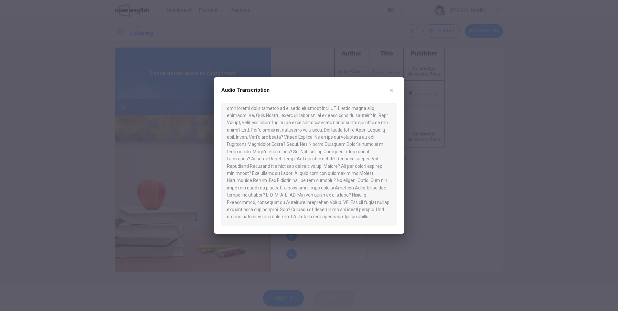
drag, startPoint x: 336, startPoint y: 88, endPoint x: 224, endPoint y: 86, distance: 112.6
click at [224, 86] on div "Audio Transcription" at bounding box center [309, 94] width 175 height 18
click at [391, 93] on button "button" at bounding box center [392, 90] width 10 height 10
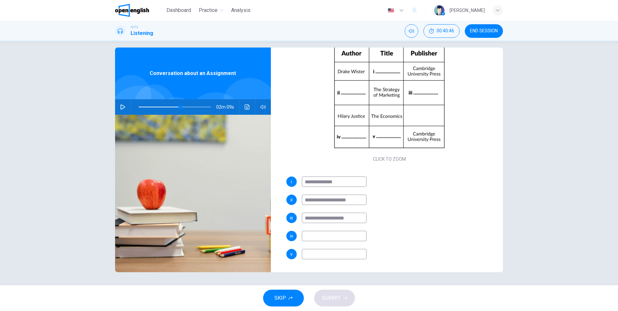
click at [251, 103] on div "02m 09s" at bounding box center [193, 107] width 156 height 16
click at [249, 107] on button "Click to see the audio transcription" at bounding box center [247, 107] width 10 height 16
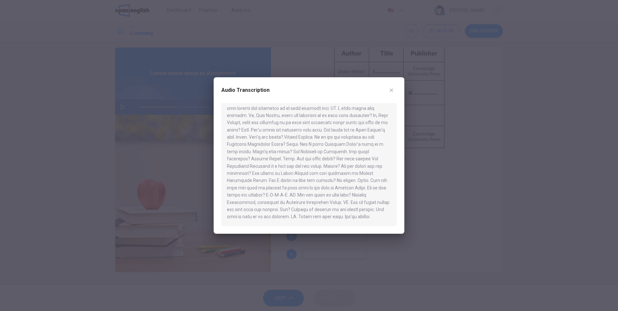
click at [388, 93] on button "button" at bounding box center [392, 90] width 10 height 10
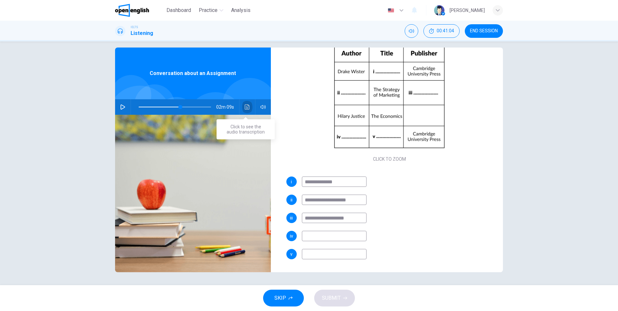
click at [248, 110] on button "Click to see the audio transcription" at bounding box center [247, 107] width 10 height 16
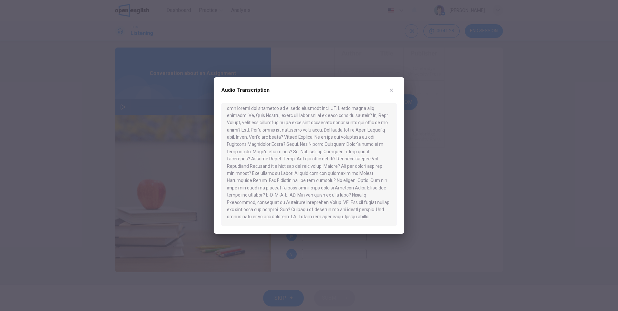
click at [392, 93] on button "button" at bounding box center [392, 90] width 10 height 10
type input "**"
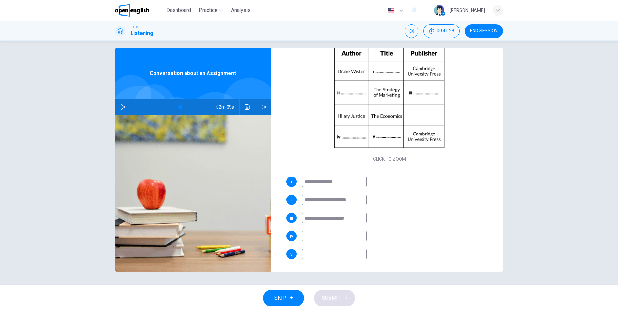
click at [322, 235] on input at bounding box center [334, 236] width 65 height 10
paste input "**********"
type input "**********"
click at [322, 256] on input at bounding box center [334, 254] width 65 height 10
type input "**"
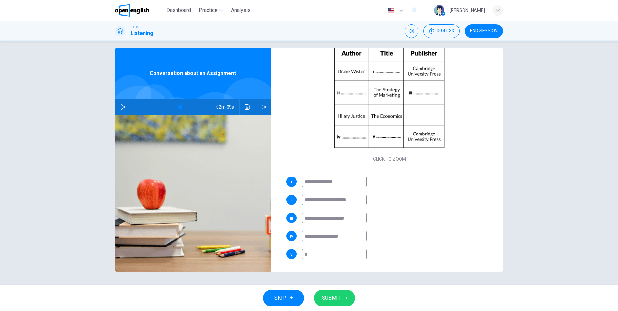
type input "**"
click at [331, 297] on span "SUBMIT" at bounding box center [331, 298] width 19 height 9
type input "**"
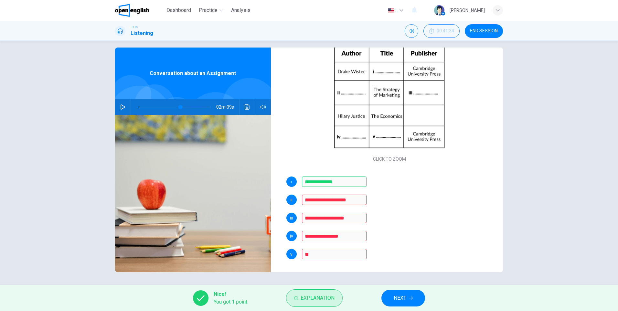
click at [315, 298] on span "Explanation" at bounding box center [318, 298] width 34 height 9
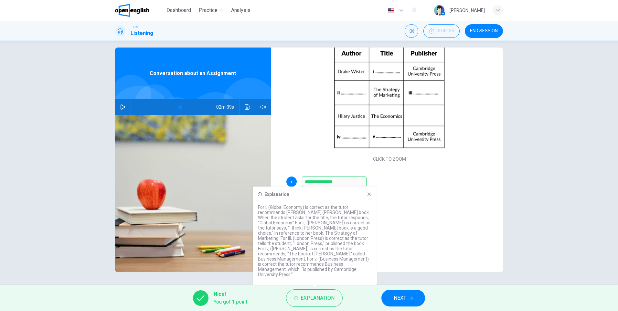
click at [369, 196] on icon at bounding box center [370, 195] width 4 height 4
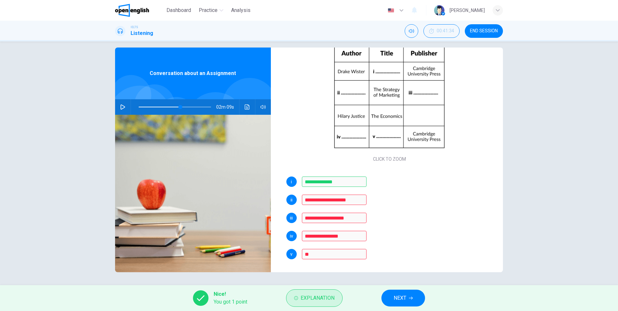
click at [311, 298] on span "Explanation" at bounding box center [318, 298] width 34 height 9
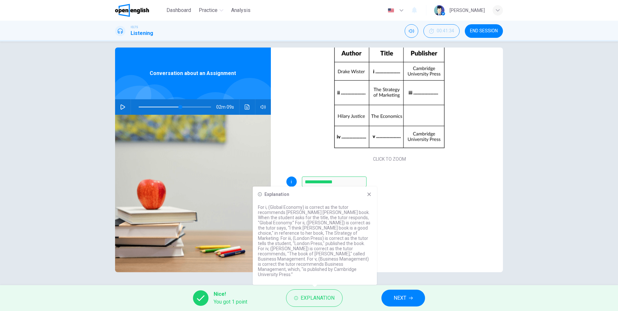
drag, startPoint x: 420, startPoint y: 214, endPoint x: 351, endPoint y: 201, distance: 70.1
click at [420, 214] on div "**********" at bounding box center [390, 218] width 207 height 10
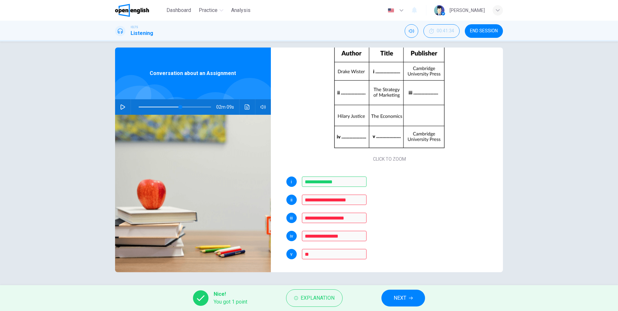
click at [408, 302] on button "NEXT" at bounding box center [404, 298] width 44 height 17
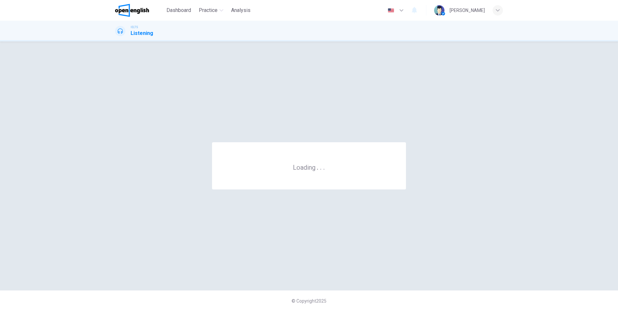
scroll to position [0, 0]
